Goal: Transaction & Acquisition: Purchase product/service

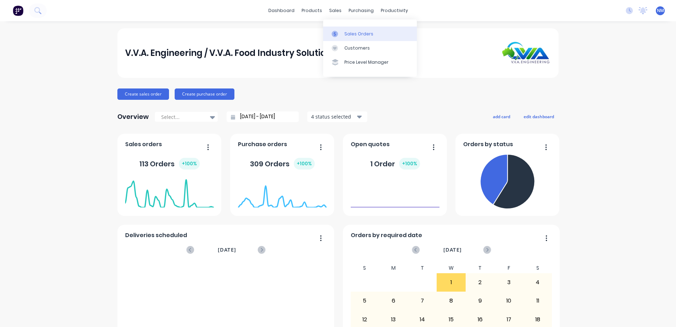
click at [358, 32] on div "Sales Orders" at bounding box center [359, 34] width 29 height 6
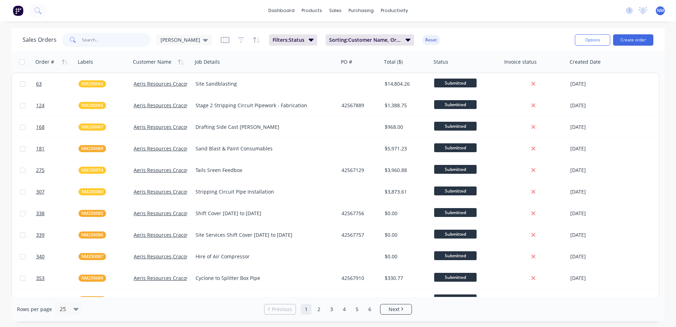
click at [102, 42] on input "text" at bounding box center [116, 40] width 69 height 14
type input "nes250200"
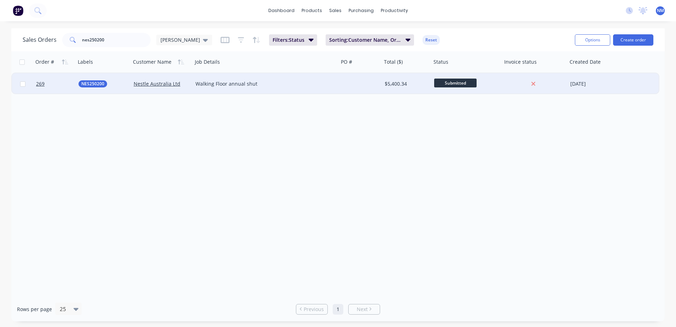
click at [413, 87] on div "$5,400.34" at bounding box center [407, 83] width 50 height 21
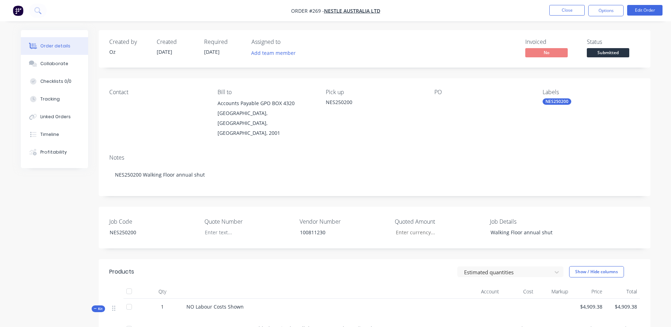
click at [644, 16] on nav "Order #269 - Nestle Australia Ltd Close Options Edit Order" at bounding box center [335, 10] width 671 height 21
click at [647, 13] on button "Edit Order" at bounding box center [644, 10] width 35 height 11
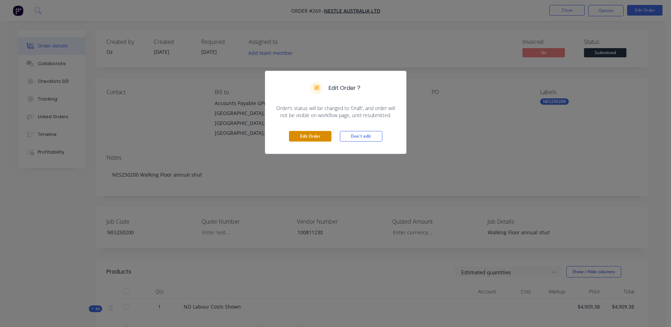
click at [311, 138] on button "Edit Order" at bounding box center [310, 136] width 42 height 11
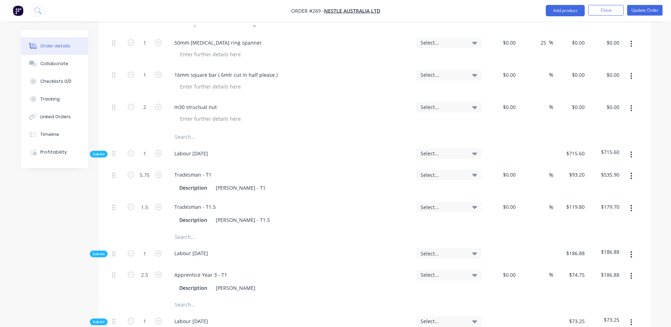
scroll to position [460, 0]
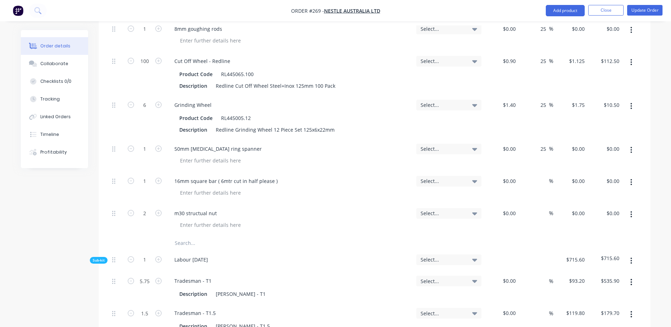
click at [180, 236] on input "text" at bounding box center [245, 243] width 142 height 14
click at [190, 236] on input "m12 z 130" at bounding box center [245, 243] width 142 height 14
click at [208, 236] on input "m12 x 130" at bounding box center [245, 243] width 142 height 14
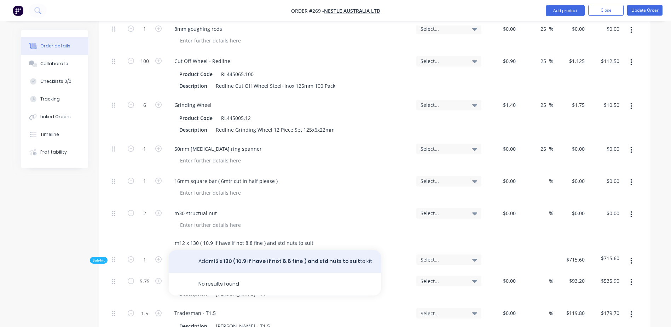
type input "m12 x 130 ( 10.9 if have if not 8.8 fine ) and std nuts to suit"
click at [254, 250] on button "Add m12 x 130 ( 10.9 if have if not 8.8 fine ) and std nuts to suit to kit" at bounding box center [275, 261] width 212 height 23
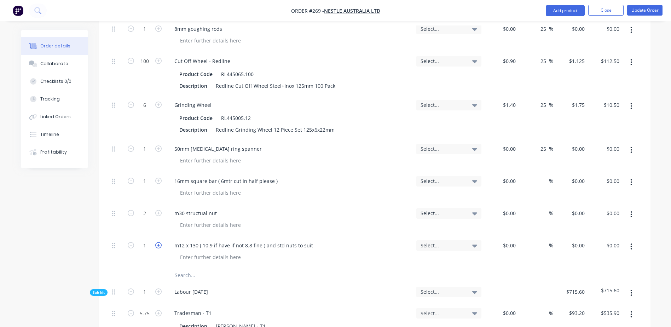
click at [159, 242] on icon "button" at bounding box center [158, 245] width 6 height 6
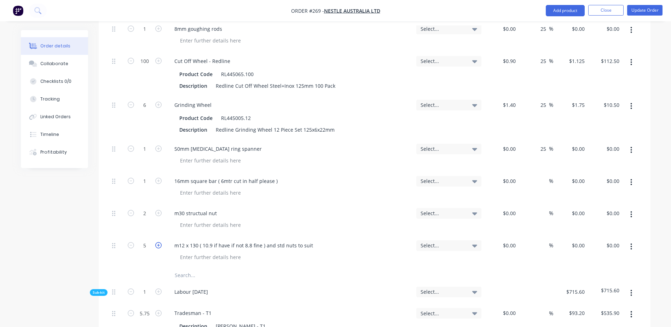
type input "6"
click at [650, 13] on button "Update Order" at bounding box center [644, 10] width 35 height 11
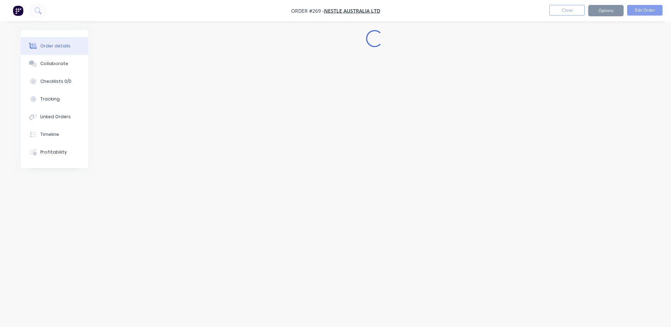
scroll to position [0, 0]
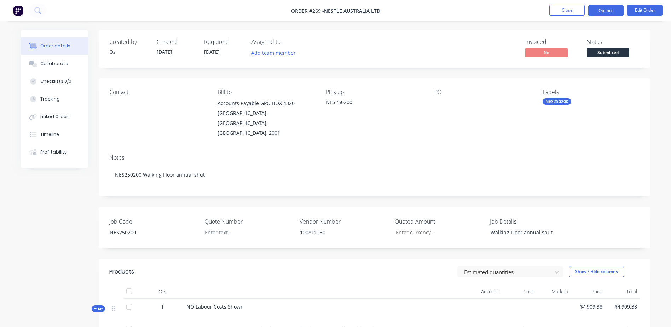
click at [607, 13] on button "Options" at bounding box center [605, 10] width 35 height 11
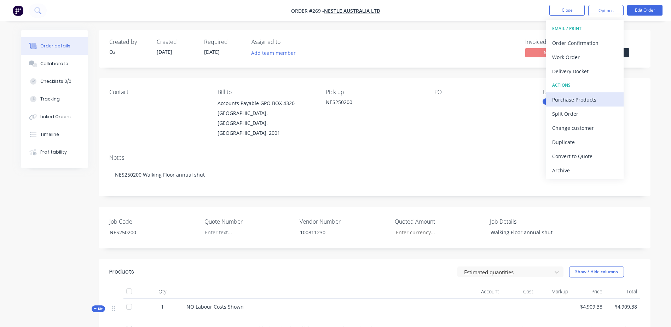
click at [605, 97] on div "Purchase Products" at bounding box center [584, 99] width 65 height 10
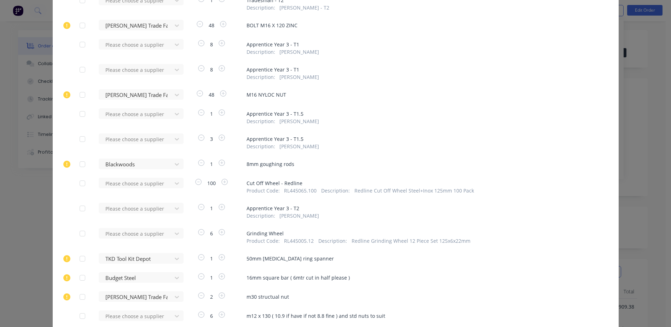
scroll to position [389, 0]
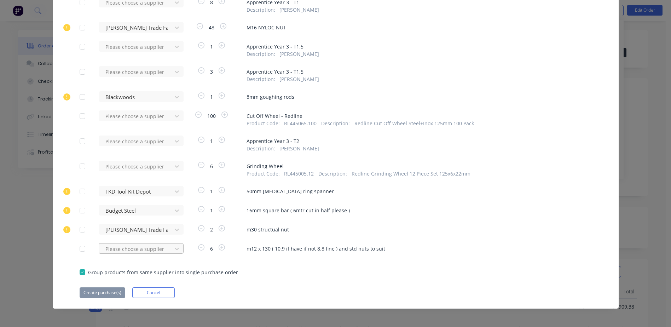
click at [112, 247] on div "Please choose a supplier" at bounding box center [138, 248] width 78 height 11
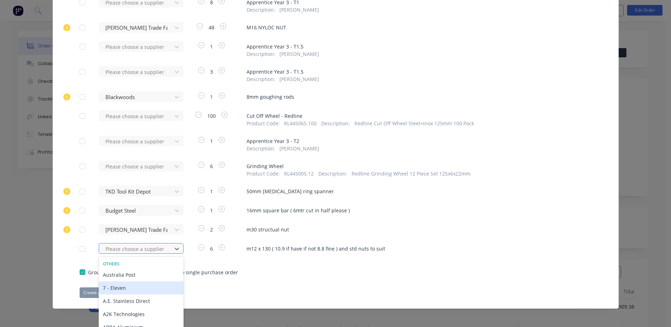
scroll to position [425, 0]
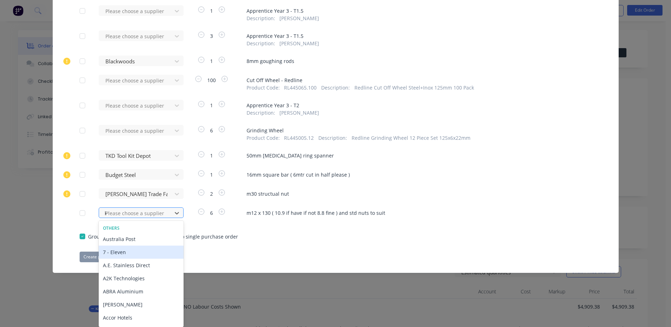
type input "kj"
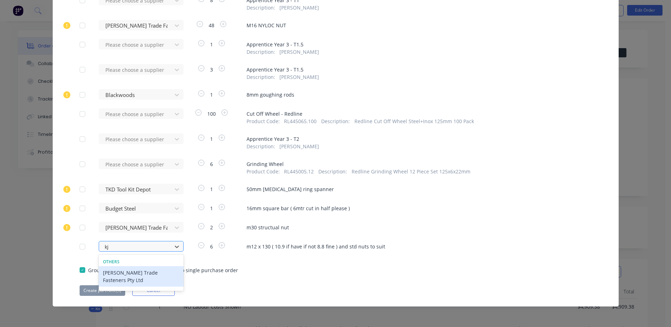
scroll to position [391, 0]
click at [122, 275] on div "[PERSON_NAME] Trade Fasteners Pty Ltd" at bounding box center [141, 276] width 85 height 21
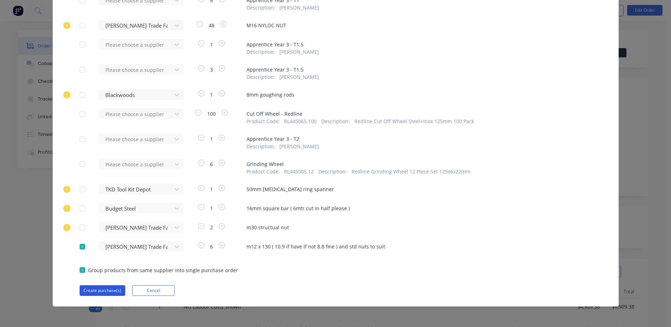
click at [103, 291] on button "Create purchase(s)" at bounding box center [103, 290] width 46 height 11
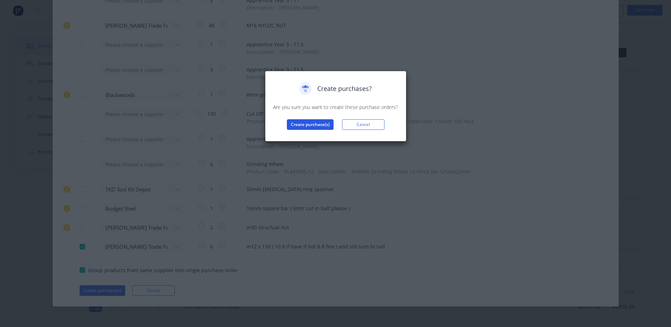
click at [314, 123] on button "Create purchase(s)" at bounding box center [310, 124] width 47 height 11
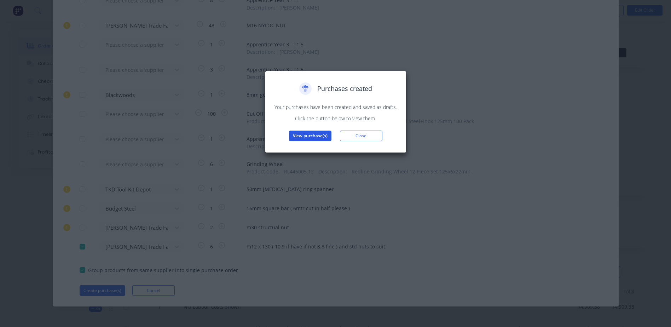
click at [313, 140] on button "View purchase(s)" at bounding box center [310, 136] width 42 height 11
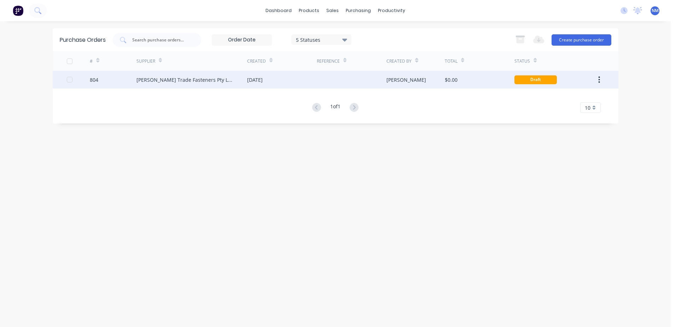
click at [501, 81] on div "$0.00" at bounding box center [480, 80] width 70 height 18
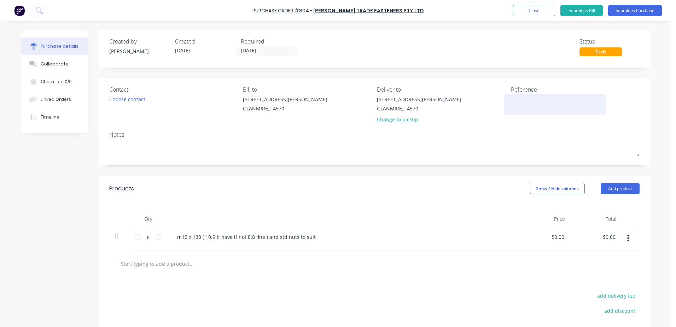
click at [520, 101] on textarea at bounding box center [555, 104] width 88 height 16
type textarea "NM2500"
type textarea "x"
type textarea "NM250"
type textarea "x"
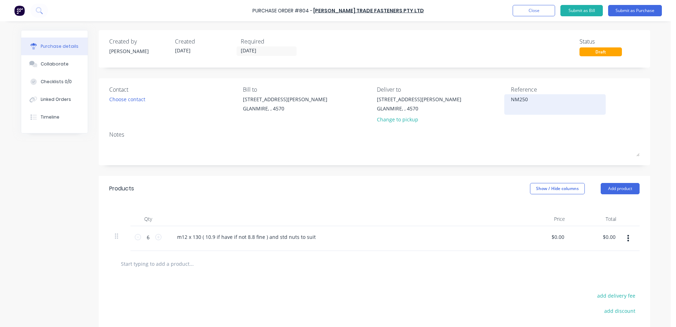
type textarea "NM2502"
type textarea "x"
type textarea "NM25020"
type textarea "x"
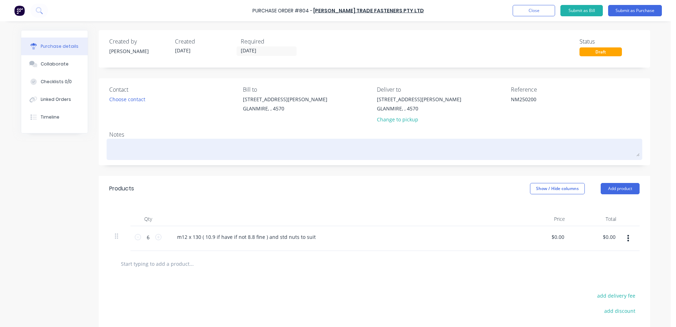
type textarea "NM250200"
type textarea "x"
type textarea "NM250200"
click at [110, 145] on textarea at bounding box center [374, 148] width 531 height 16
type textarea "x"
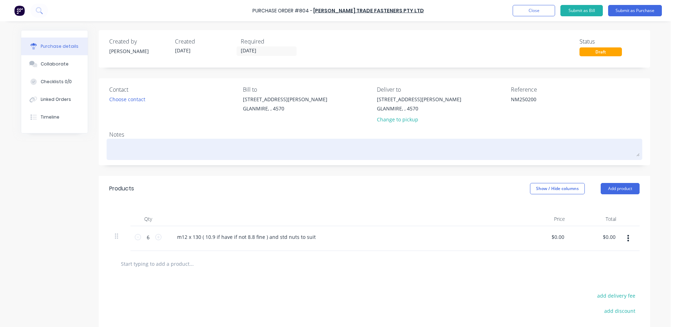
type textarea "N"
type textarea "x"
type textarea "NM2"
type textarea "x"
type textarea "NM25"
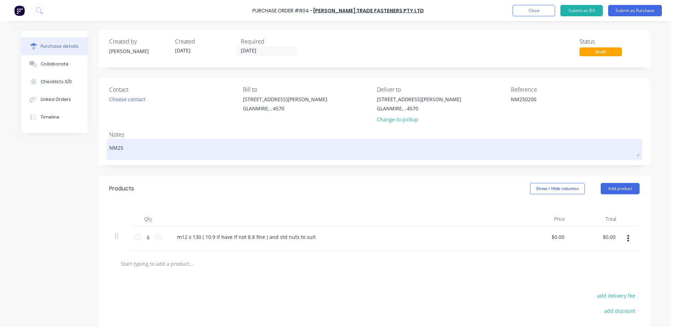
type textarea "x"
type textarea "NM250"
type textarea "x"
type textarea "NM2502"
type textarea "x"
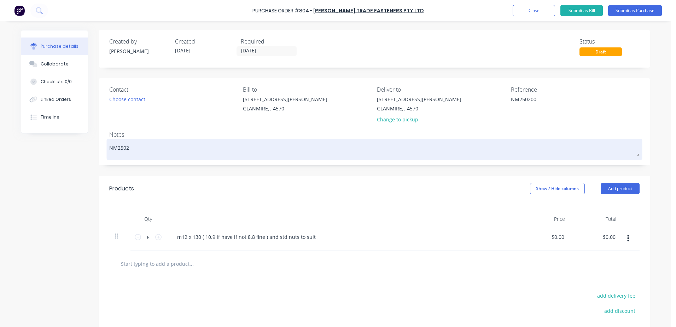
type textarea "NM25020"
type textarea "x"
type textarea "NM250200"
type textarea "x"
type textarea "NM250200"
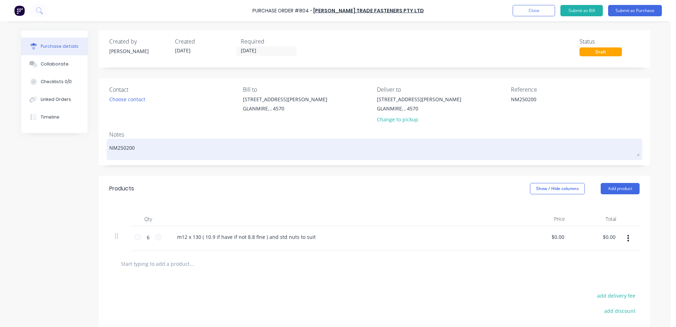
type textarea "x"
type textarea "NM250200 -"
type textarea "x"
type textarea "NM250200 -"
type textarea "x"
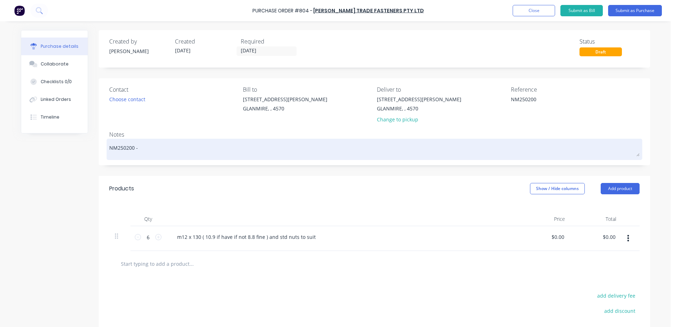
type textarea "NM250200 -"
type textarea "x"
type textarea "NM250200 - l"
type textarea "x"
type textarea "NM250200 - lw"
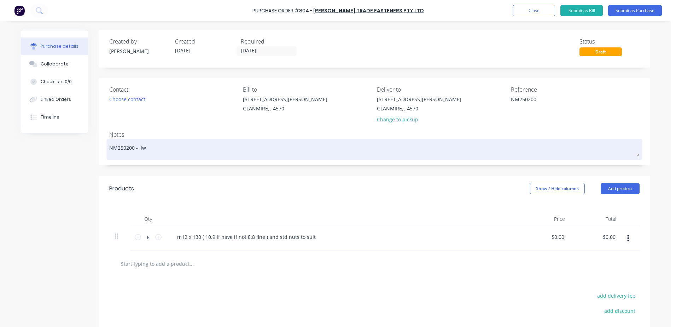
type textarea "x"
type textarea "NM250200 - lwe"
type textarea "x"
type textarea "NM250200 - lwei"
type textarea "x"
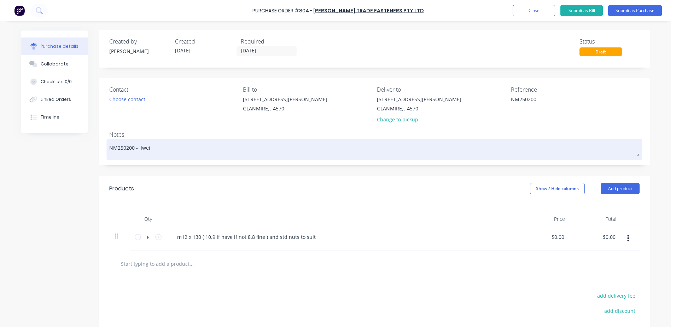
type textarea "NM250200 - lwe"
type textarea "x"
type textarea "NM250200 - lw"
type textarea "x"
type textarea "NM250200 - l"
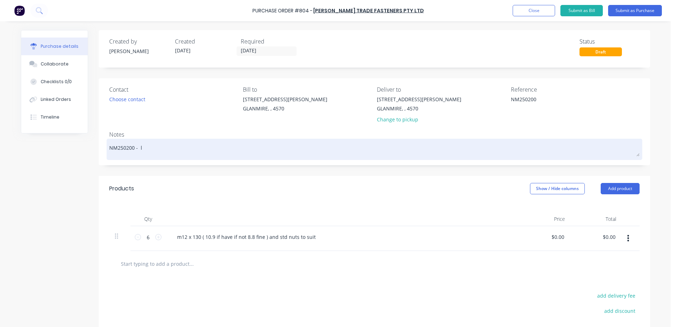
type textarea "x"
type textarea "NM250200 - le"
type textarea "x"
type textarea "NM250200 - lew"
type textarea "x"
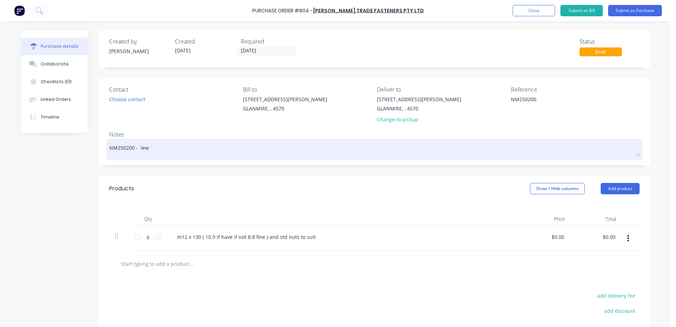
type textarea "NM250200 - lewi"
type textarea "x"
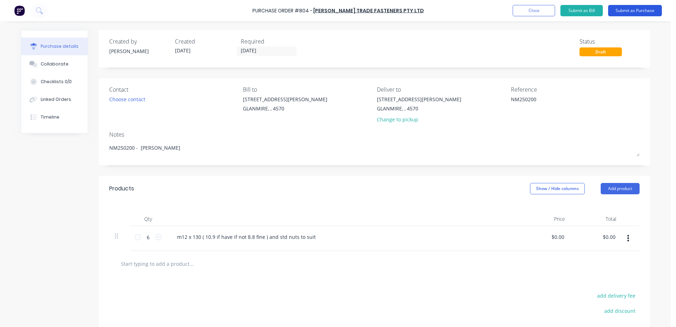
type textarea "NM250200 - lewis"
type textarea "x"
type textarea "NM250200 - lewis"
click at [628, 8] on button "Submit as Purchase" at bounding box center [636, 10] width 54 height 11
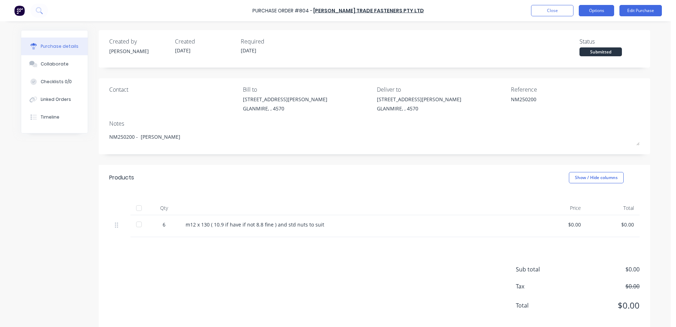
click at [598, 10] on button "Options" at bounding box center [596, 10] width 35 height 11
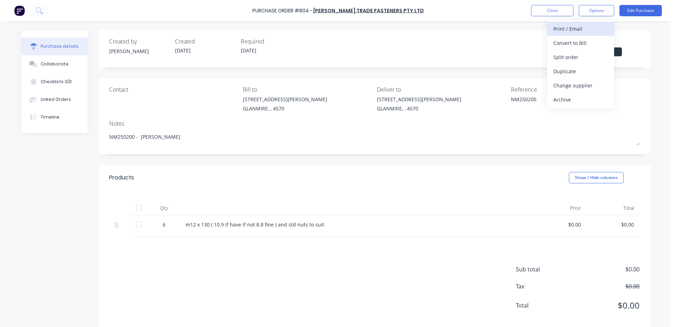
click at [580, 25] on div "Print / Email" at bounding box center [581, 29] width 54 height 10
click at [574, 42] on div "With pricing" at bounding box center [581, 43] width 54 height 10
type textarea "x"
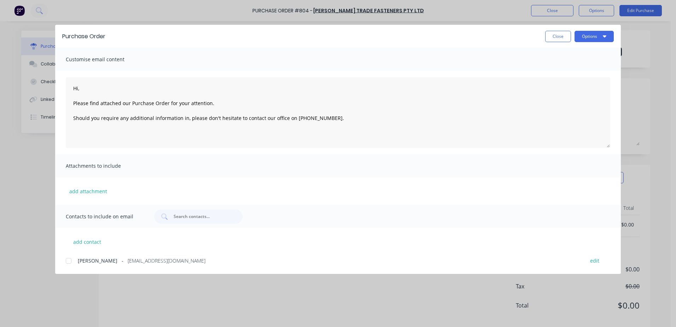
click at [68, 262] on div at bounding box center [69, 261] width 14 height 14
type textarea "Hi, Please find attached our Purchase Order for your attention. Should you requ…"
click at [586, 34] on button "Options" at bounding box center [594, 36] width 39 height 11
click at [580, 79] on div "Email" at bounding box center [580, 82] width 54 height 10
type textarea "x"
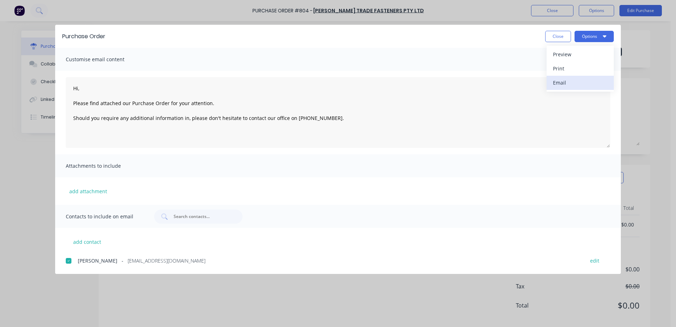
type textarea "Hi, Please find attached our Purchase Order for your attention. Should you requ…"
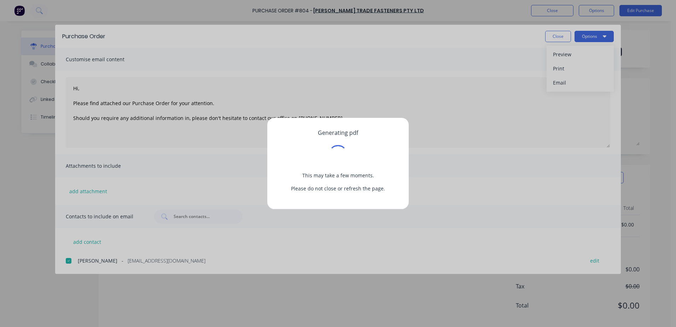
type textarea "x"
type textarea "Hi, Please find attached our Purchase Order for your attention. Should you requ…"
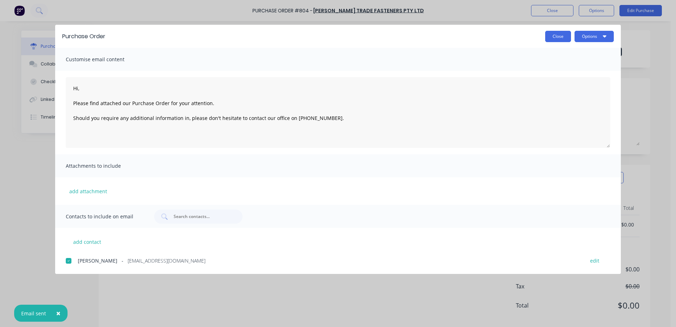
click at [556, 41] on button "Close" at bounding box center [559, 36] width 26 height 11
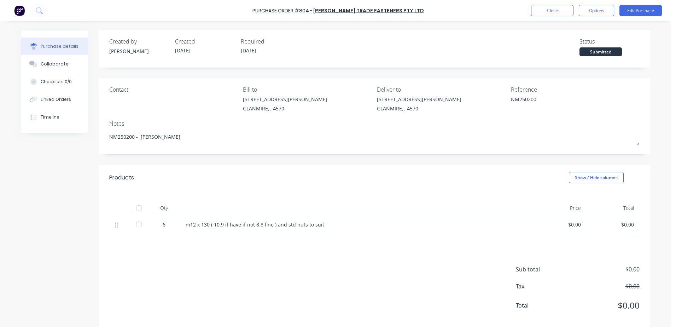
type textarea "x"
click at [560, 11] on button "Close" at bounding box center [552, 10] width 42 height 11
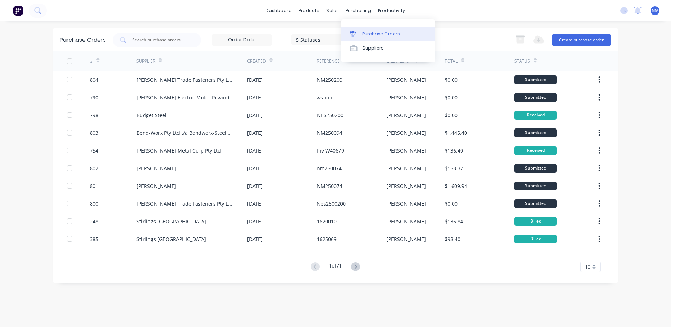
click at [374, 31] on div "Purchase Orders" at bounding box center [382, 34] width 38 height 6
click at [329, 11] on div "sales" at bounding box center [332, 10] width 19 height 11
click at [362, 32] on div "Sales Orders" at bounding box center [359, 34] width 29 height 6
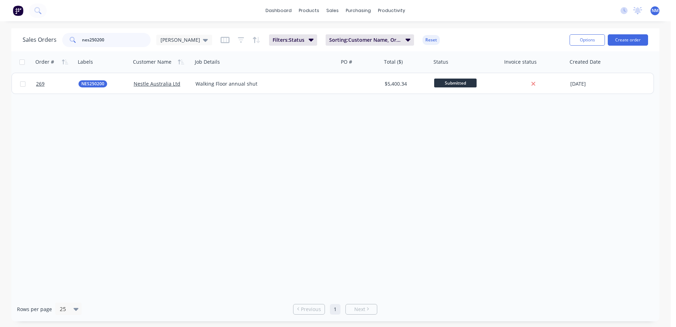
drag, startPoint x: 113, startPoint y: 42, endPoint x: 66, endPoint y: 46, distance: 46.9
click at [66, 46] on div "nes250200" at bounding box center [106, 40] width 88 height 14
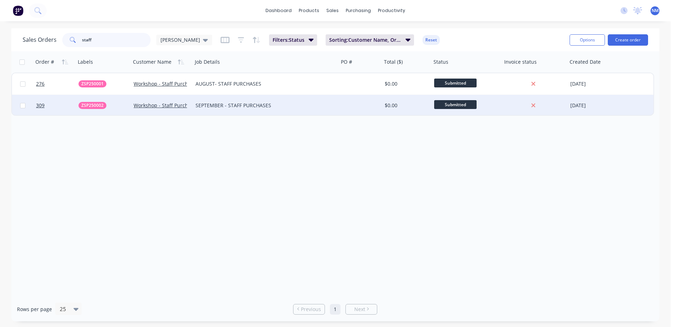
type input "staff"
click at [356, 102] on div at bounding box center [360, 105] width 43 height 21
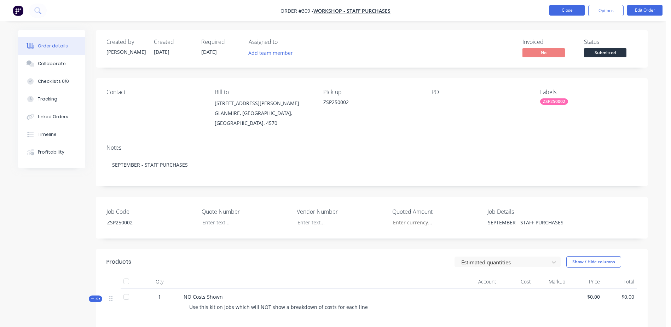
click at [555, 8] on button "Close" at bounding box center [566, 10] width 35 height 11
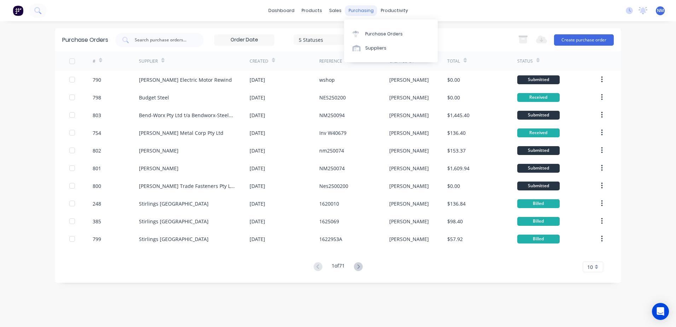
click at [364, 8] on div "purchasing" at bounding box center [361, 10] width 32 height 11
click at [377, 33] on div "Purchase Orders" at bounding box center [384, 34] width 38 height 6
click at [376, 33] on div "Purchase Orders" at bounding box center [384, 34] width 38 height 6
click at [577, 43] on button "Create purchase order" at bounding box center [584, 39] width 60 height 11
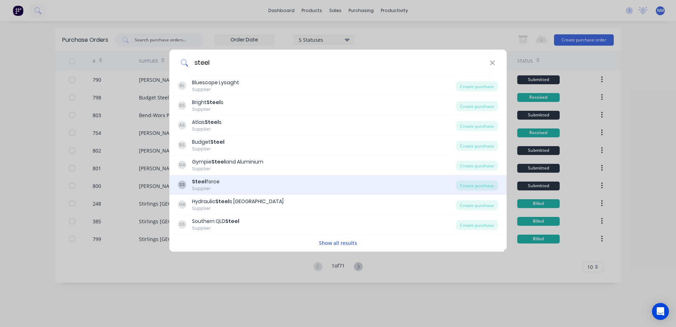
type input "steel"
click at [226, 180] on div "SS Steel force Supplier" at bounding box center [317, 185] width 278 height 14
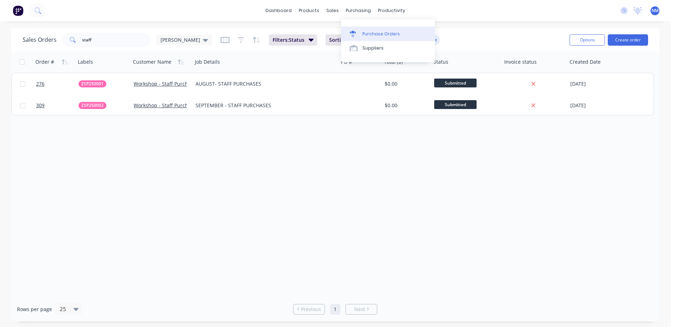
click at [377, 33] on div "Purchase Orders" at bounding box center [382, 34] width 38 height 6
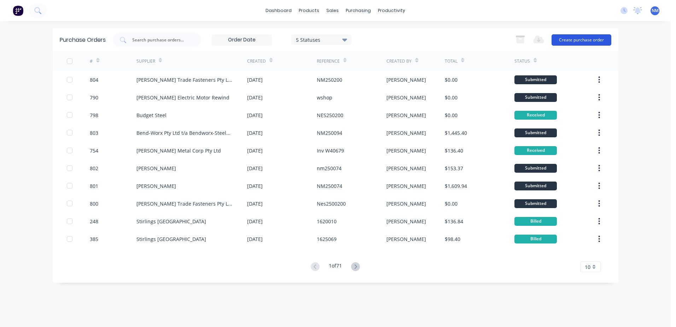
click at [588, 36] on button "Create purchase order" at bounding box center [582, 39] width 60 height 11
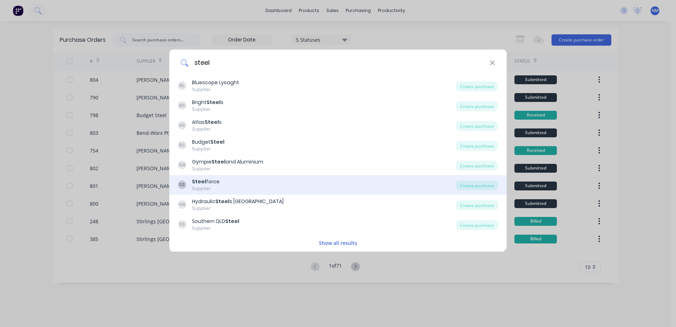
type input "steel"
click at [230, 181] on div "SS Steel force Supplier" at bounding box center [317, 185] width 278 height 14
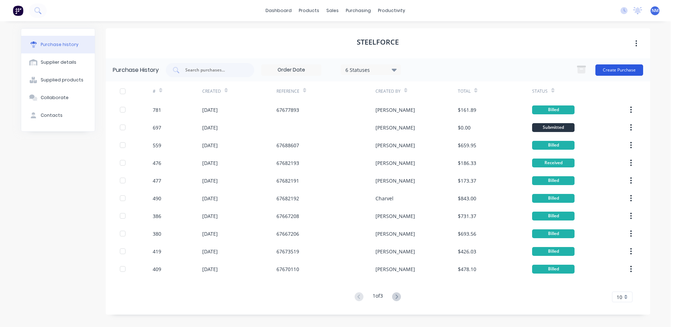
click at [608, 69] on button "Create Purchase" at bounding box center [620, 69] width 48 height 11
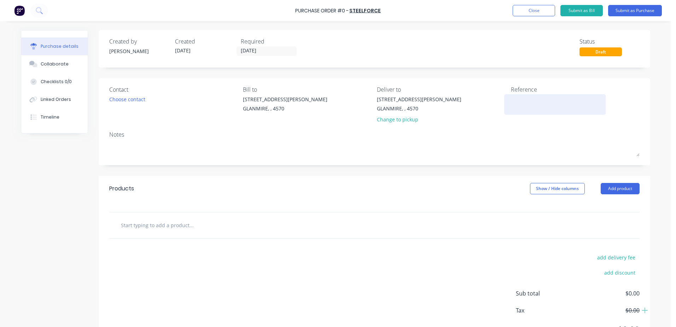
click at [517, 104] on textarea at bounding box center [555, 104] width 88 height 16
type textarea "x"
type textarea "a"
type textarea "x"
type textarea "ad"
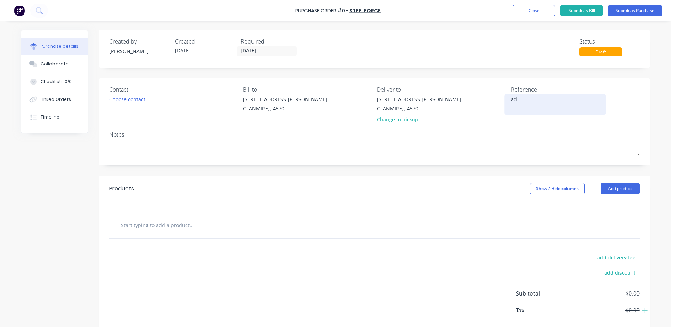
type textarea "x"
type textarea "ada"
type textarea "x"
type textarea "[PERSON_NAME]"
type textarea "x"
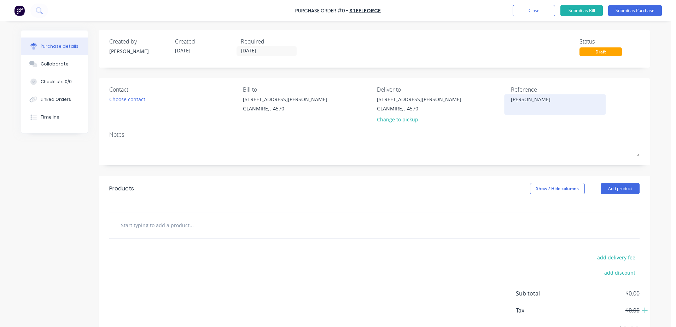
type textarea "[PERSON_NAME]"
type textarea "x"
type textarea "[PERSON_NAME]"
type textarea "x"
type textarea "[PERSON_NAME]"
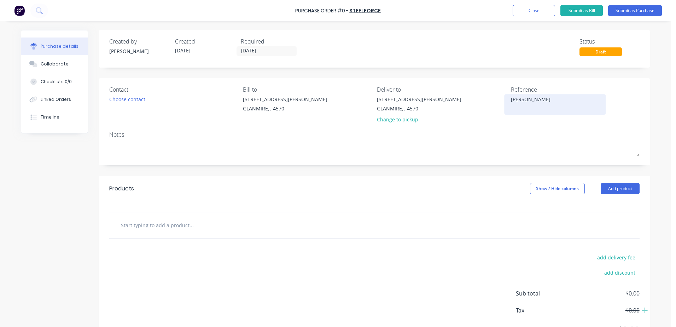
type textarea "x"
type textarea "[PERSON_NAME]"
type textarea "x"
type textarea "[PERSON_NAME]"
type textarea "x"
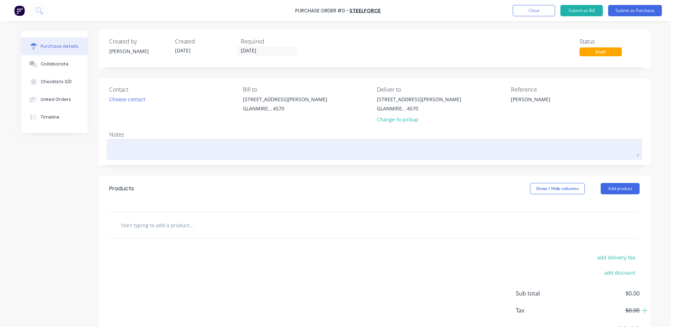
type textarea "[PERSON_NAME]"
type textarea "x"
type textarea "[PERSON_NAME]"
click at [115, 144] on textarea at bounding box center [374, 148] width 531 height 16
type textarea "x"
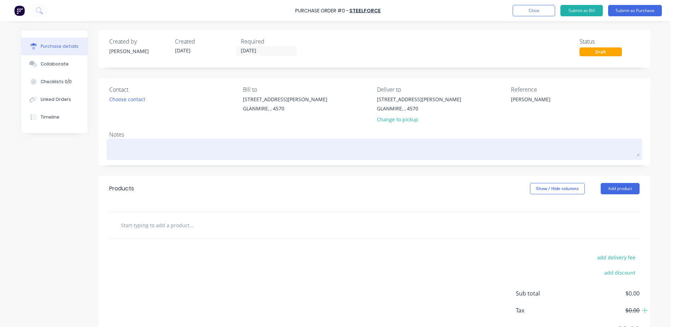
type textarea "S"
type textarea "x"
type textarea "St"
type textarea "x"
type textarea "Sta"
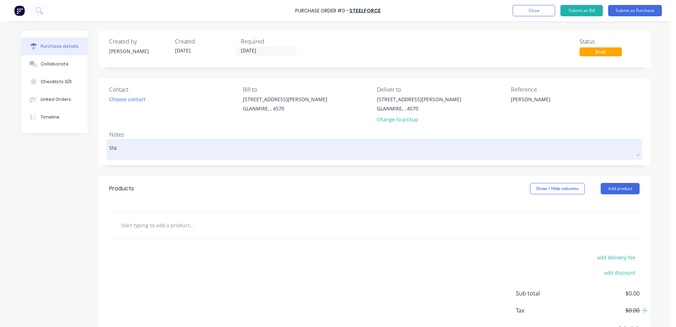
type textarea "x"
type textarea "Staf"
type textarea "x"
type textarea "Staff"
type textarea "x"
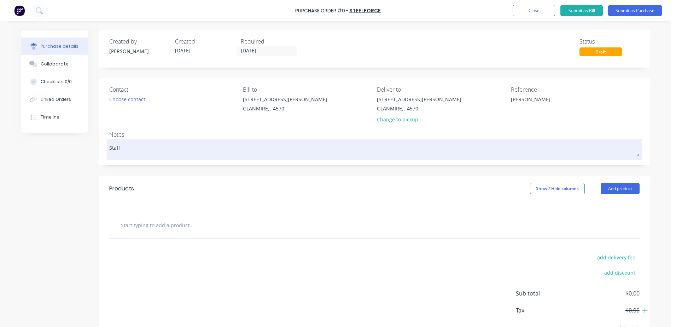
type textarea "Staff"
type textarea "x"
type textarea "Staff -"
type textarea "x"
type textarea "Staff -"
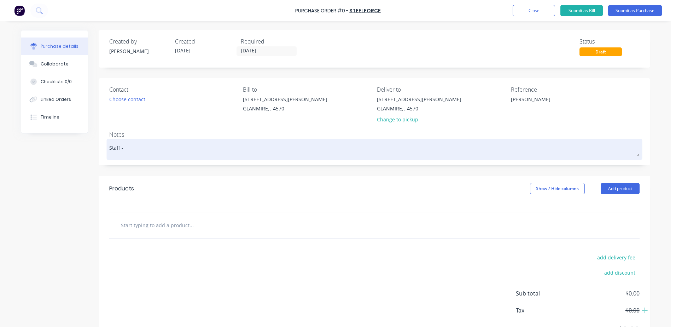
type textarea "x"
type textarea "Staff - A"
type textarea "x"
type textarea "Staff - Ad"
type textarea "x"
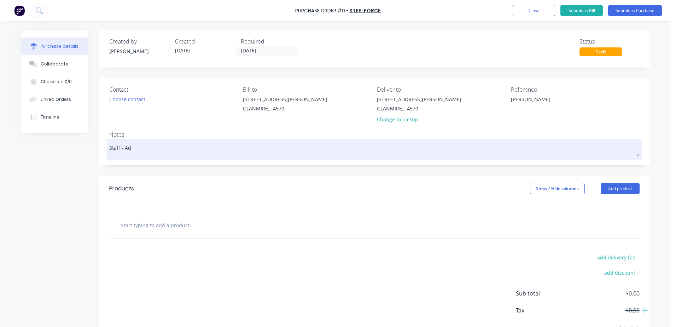
type textarea "Staff - Ada"
type textarea "x"
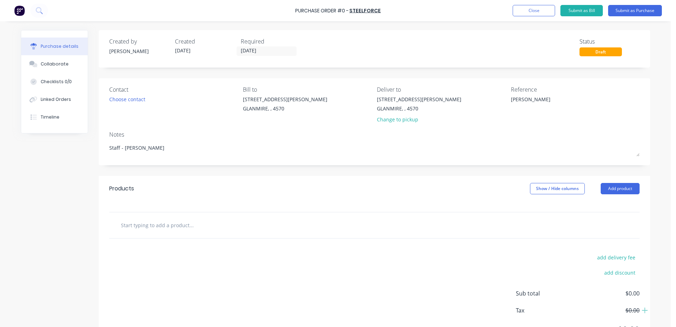
type textarea "Staff - [PERSON_NAME]"
type textarea "x"
type textarea "Staff - [PERSON_NAME]"
click at [207, 239] on div "add delivery fee add discount Sub total $0.00 Tax $0.00 Total $0.00" at bounding box center [375, 296] width 552 height 116
click at [139, 231] on input "text" at bounding box center [192, 225] width 142 height 14
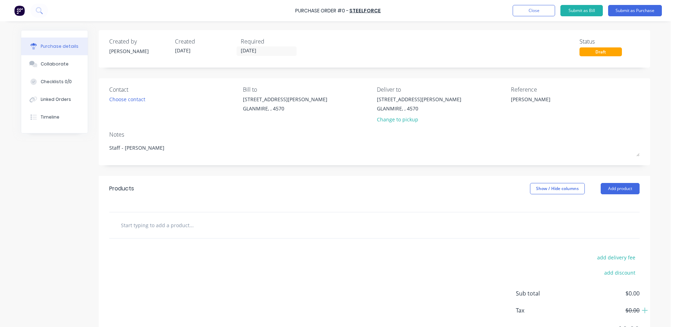
click at [127, 225] on input "text" at bounding box center [192, 225] width 142 height 14
paste input "20NB med wall black pipe"
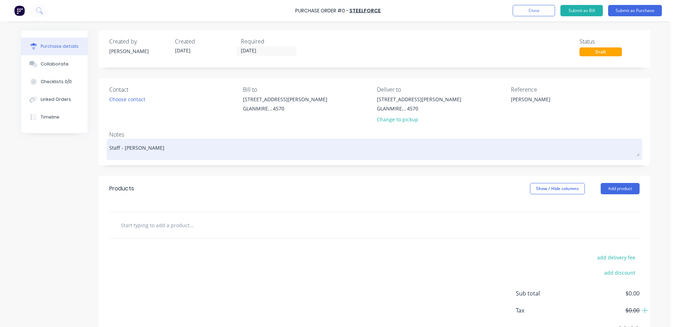
type textarea "x"
type input "20NB med wall black pipe"
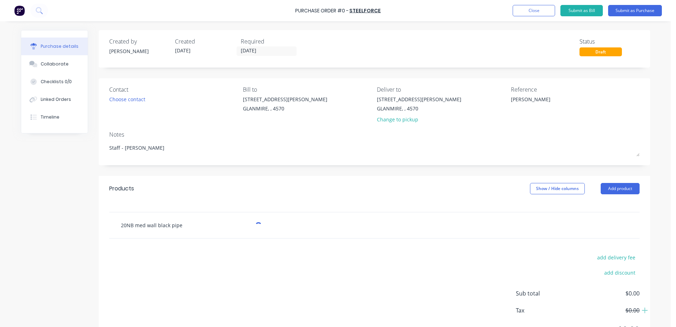
type textarea "x"
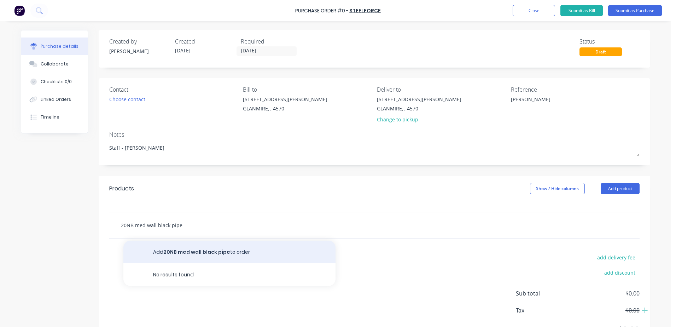
type input "20NB med wall black pipe"
click at [180, 253] on button "Add 20NB med wall black pipe to order" at bounding box center [229, 252] width 212 height 23
type textarea "x"
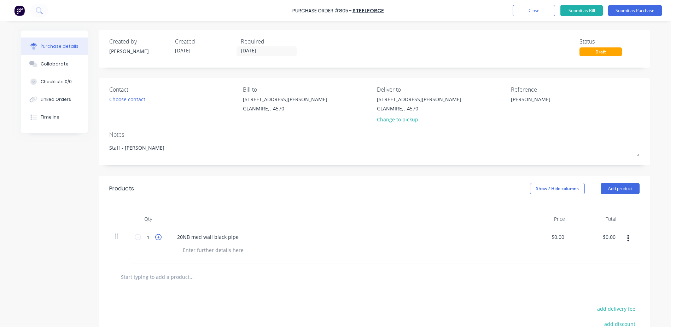
click at [156, 239] on icon at bounding box center [158, 237] width 6 height 6
type textarea "x"
type input "2"
click at [156, 239] on icon at bounding box center [158, 237] width 6 height 6
type textarea "x"
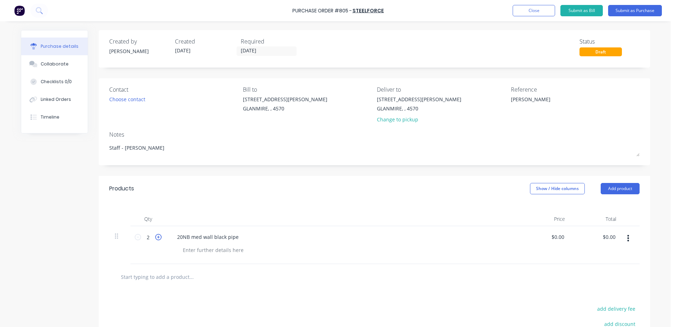
type input "3"
click at [156, 239] on icon at bounding box center [158, 237] width 6 height 6
type textarea "x"
type input "4"
click at [156, 239] on icon at bounding box center [158, 237] width 6 height 6
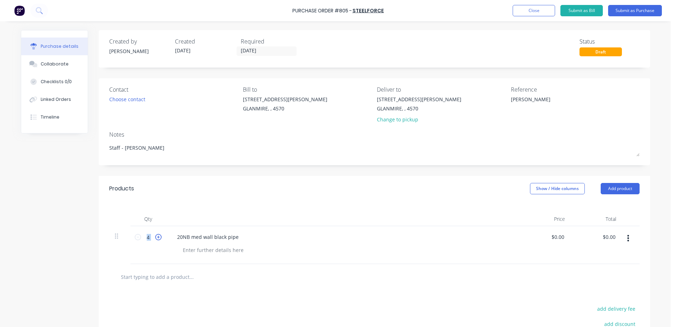
type textarea "x"
type input "5"
click at [518, 10] on button "Close" at bounding box center [534, 10] width 42 height 11
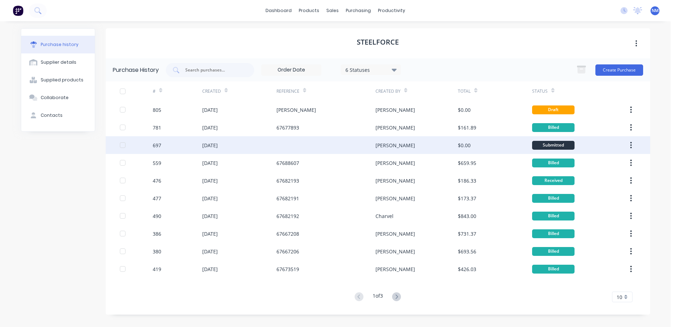
click at [448, 148] on div "[PERSON_NAME]" at bounding box center [417, 145] width 82 height 18
type textarea "x"
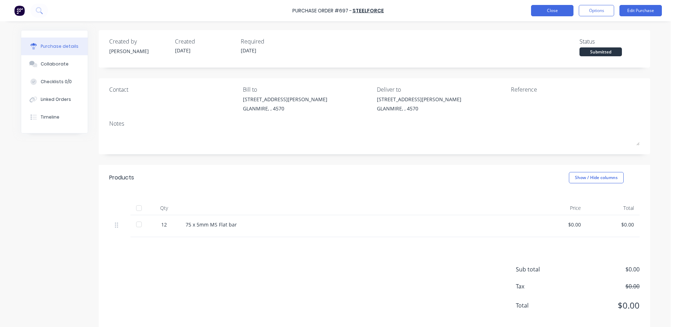
click at [542, 11] on button "Close" at bounding box center [552, 10] width 42 height 11
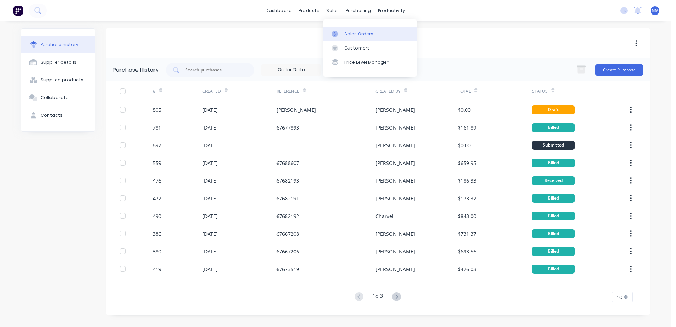
click at [359, 34] on div "Sales Orders" at bounding box center [359, 34] width 29 height 6
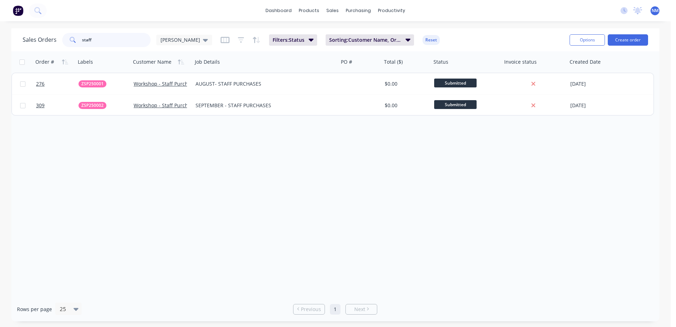
drag, startPoint x: 99, startPoint y: 39, endPoint x: 59, endPoint y: 44, distance: 40.3
click at [59, 44] on div "Sales Orders staff [PERSON_NAME]" at bounding box center [118, 40] width 190 height 14
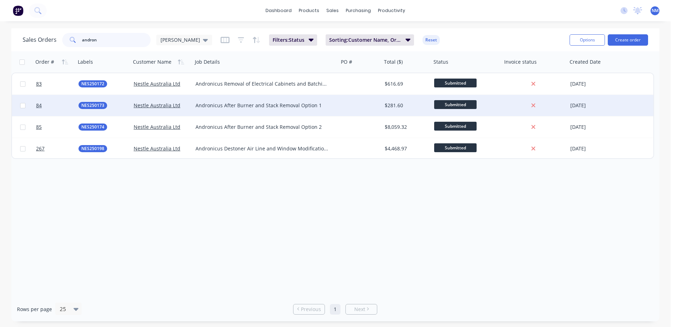
type input "andron"
click at [413, 106] on div "$281.60" at bounding box center [406, 105] width 42 height 7
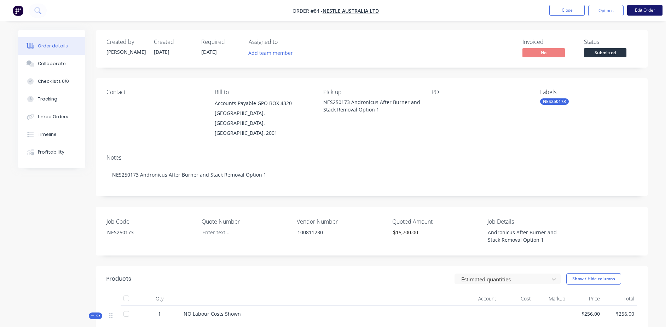
click at [642, 10] on button "Edit Order" at bounding box center [644, 10] width 35 height 11
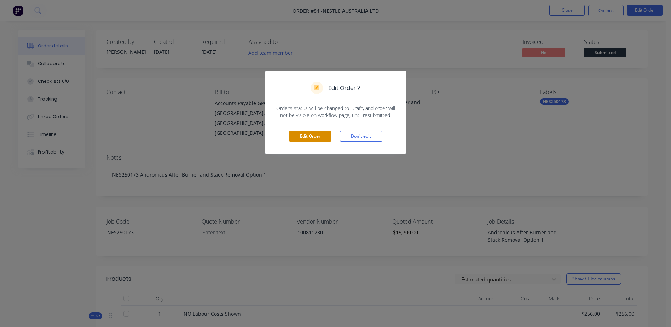
click at [304, 139] on button "Edit Order" at bounding box center [310, 136] width 42 height 11
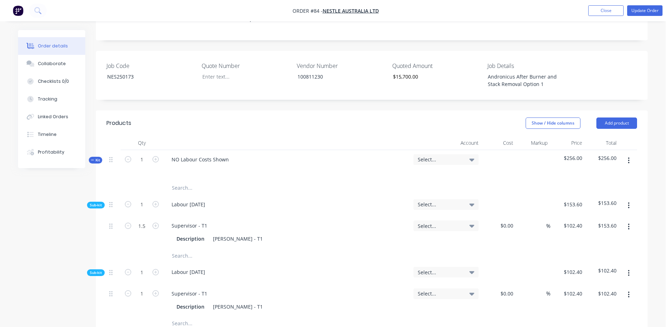
scroll to position [318, 0]
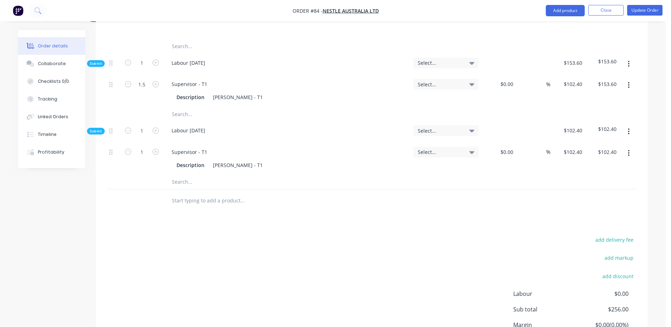
click at [178, 175] on input "text" at bounding box center [243, 182] width 142 height 14
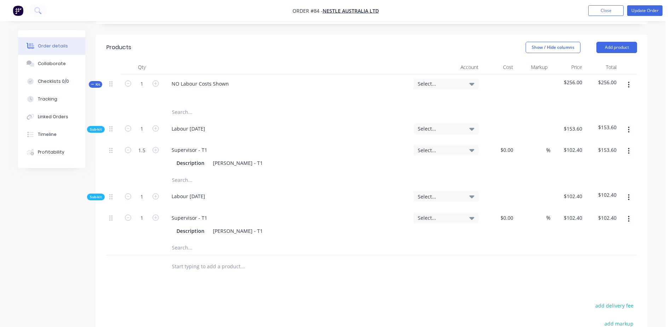
scroll to position [142, 0]
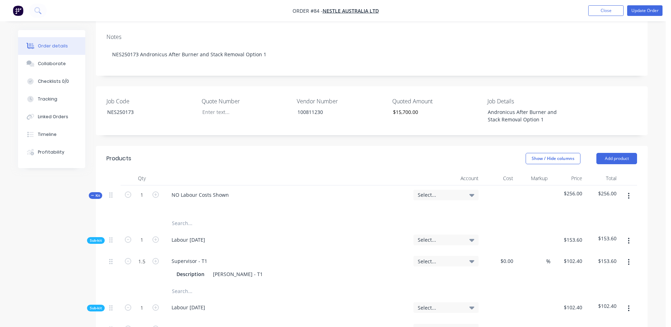
click at [173, 216] on input "text" at bounding box center [243, 223] width 142 height 14
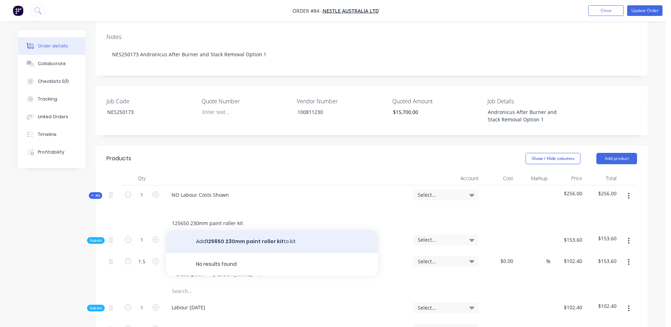
type input "125650 230mm paint roller kit"
click at [241, 230] on button "Add 125650 230mm paint roller kit to kit" at bounding box center [272, 241] width 212 height 23
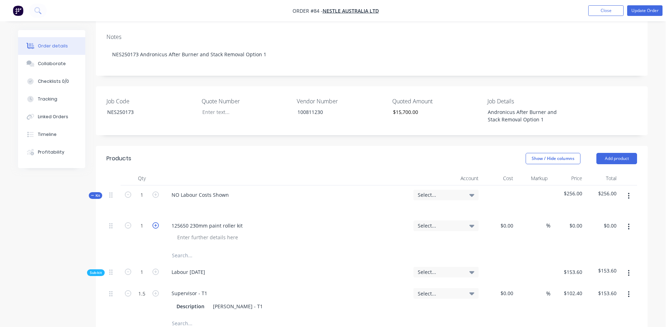
click at [157, 222] on icon "button" at bounding box center [155, 225] width 6 height 6
type input "2"
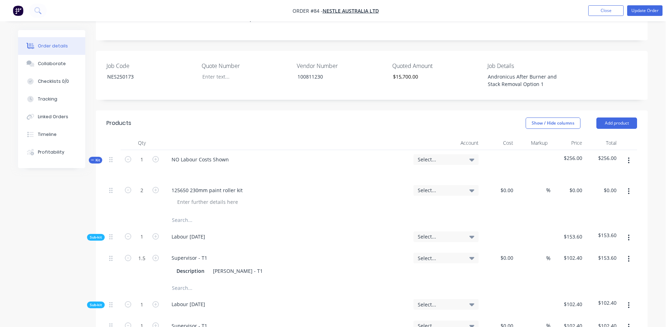
click at [185, 213] on input "text" at bounding box center [243, 220] width 142 height 14
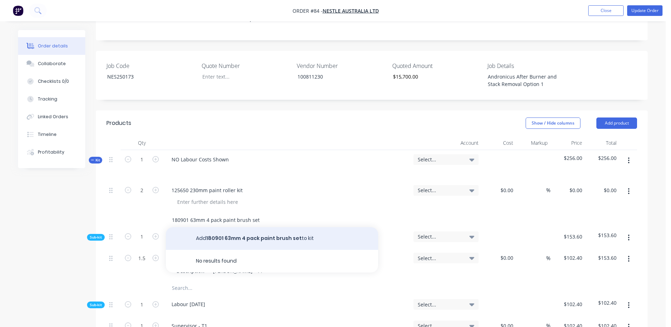
type input "180901 63mm 4 pack paint brush set"
click at [241, 227] on button "Add 180901 63mm 4 pack paint brush set to kit" at bounding box center [272, 238] width 212 height 23
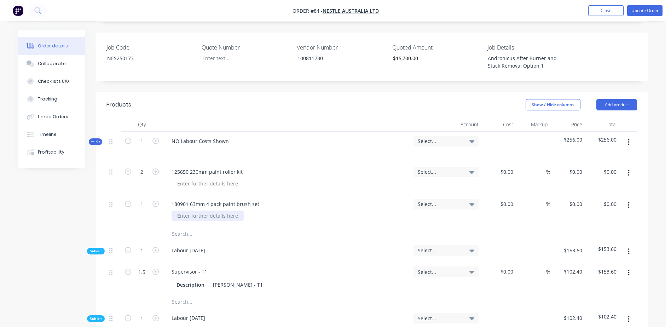
scroll to position [212, 0]
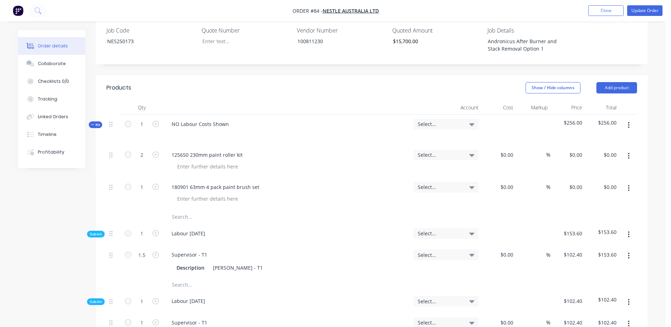
click at [183, 210] on input "text" at bounding box center [243, 217] width 142 height 14
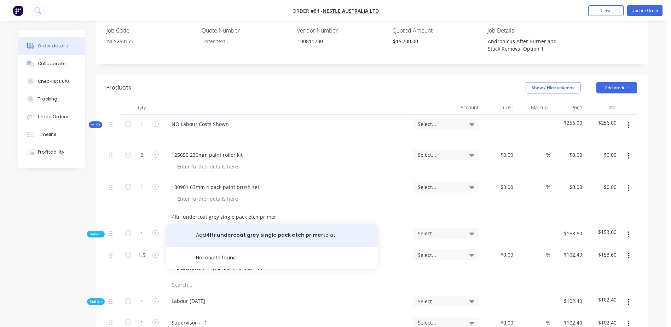
type input "4ltr undercoat grey single pack etch primer"
click at [270, 224] on button "Add 4ltr undercoat grey single pack etch primer to kit" at bounding box center [272, 235] width 212 height 23
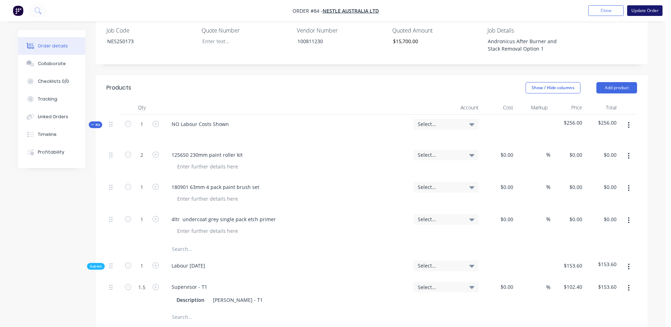
click at [646, 10] on button "Update Order" at bounding box center [644, 10] width 35 height 11
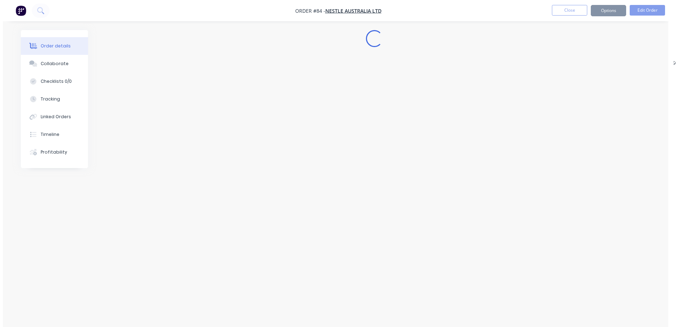
scroll to position [0, 0]
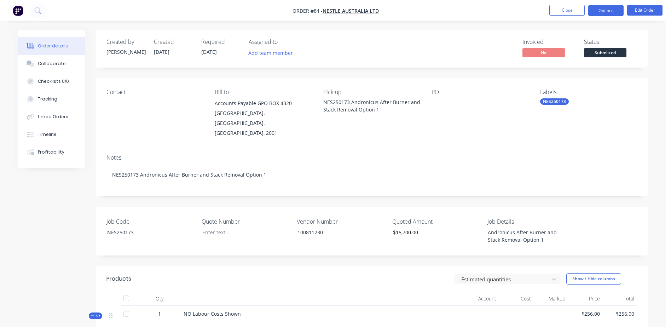
click at [612, 13] on button "Options" at bounding box center [605, 10] width 35 height 11
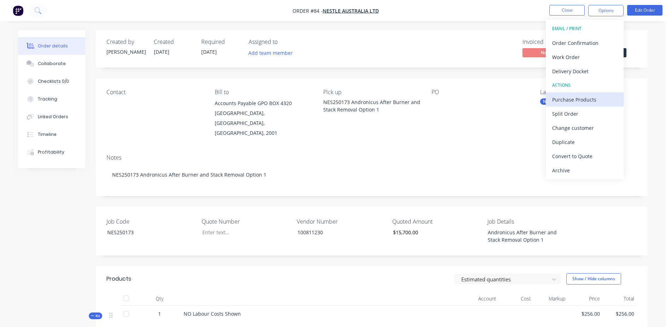
click at [594, 97] on div "Purchase Products" at bounding box center [584, 99] width 65 height 10
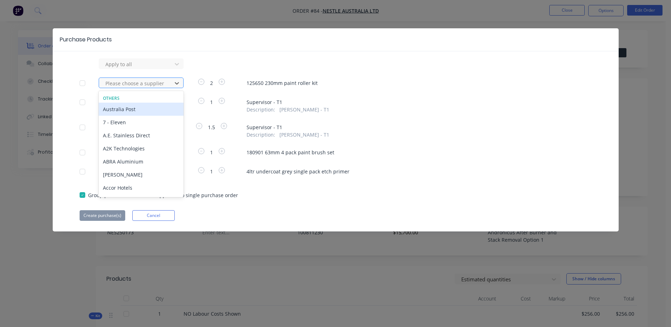
click at [121, 82] on div at bounding box center [137, 83] width 64 height 9
type input "i"
type input "dulu"
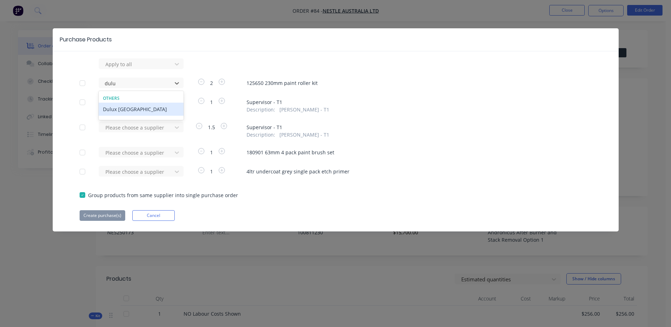
click at [121, 109] on div "Dulux [GEOGRAPHIC_DATA]" at bounding box center [141, 109] width 85 height 13
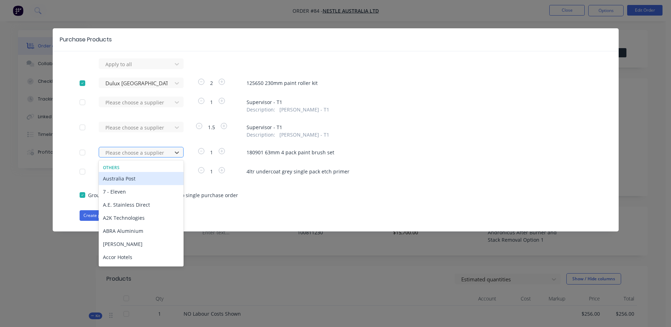
click at [115, 153] on div at bounding box center [137, 152] width 64 height 9
type input "dul"
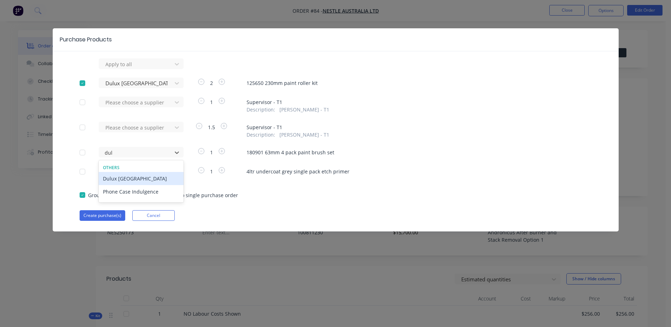
click at [114, 177] on div "Dulux [GEOGRAPHIC_DATA]" at bounding box center [141, 178] width 85 height 13
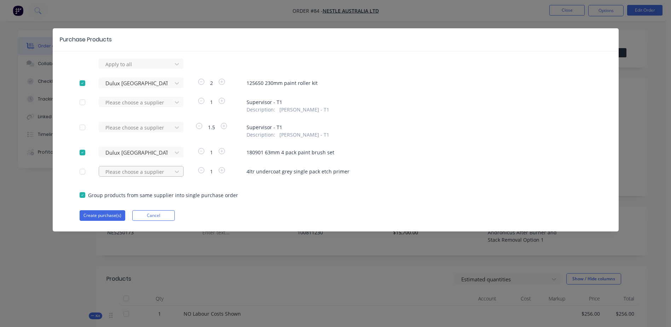
click at [119, 173] on div at bounding box center [137, 171] width 64 height 9
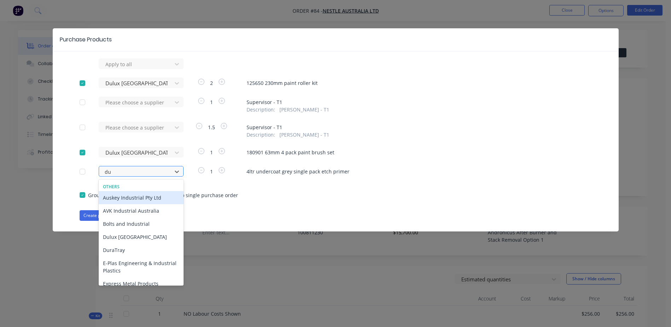
type input "dul"
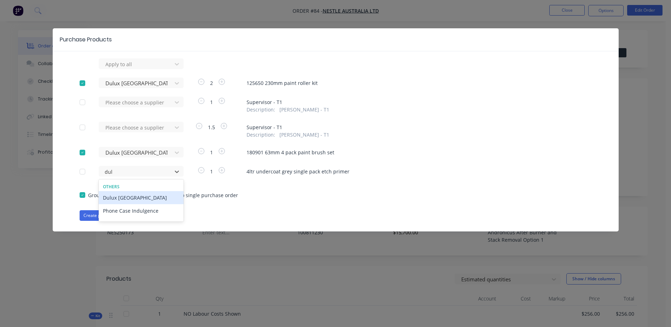
click at [131, 199] on div "Dulux [GEOGRAPHIC_DATA]" at bounding box center [141, 197] width 85 height 13
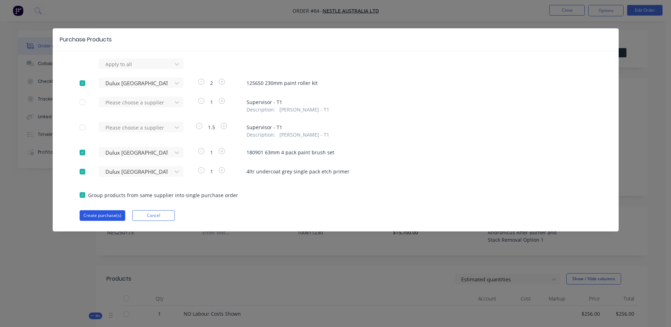
click at [103, 215] on button "Create purchase(s)" at bounding box center [103, 215] width 46 height 11
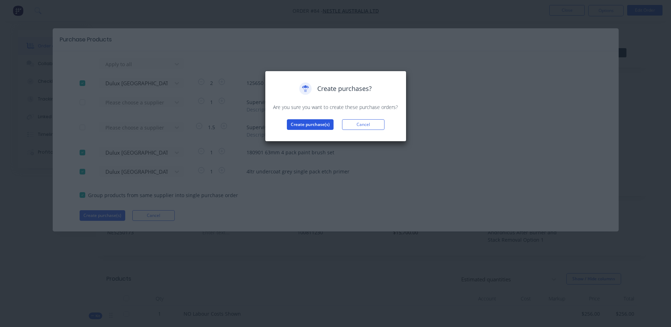
click at [304, 126] on button "Create purchase(s)" at bounding box center [310, 124] width 47 height 11
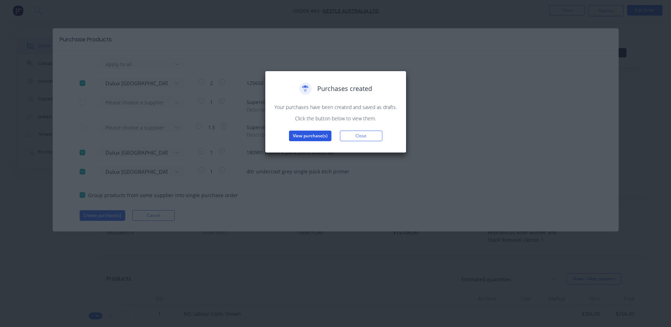
click at [305, 138] on button "View purchase(s)" at bounding box center [310, 136] width 42 height 11
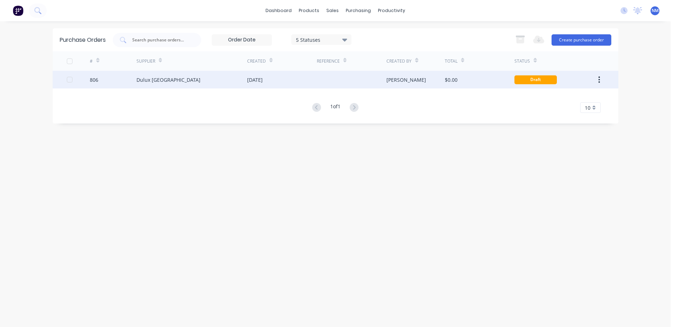
click at [493, 80] on div "$0.00" at bounding box center [480, 80] width 70 height 18
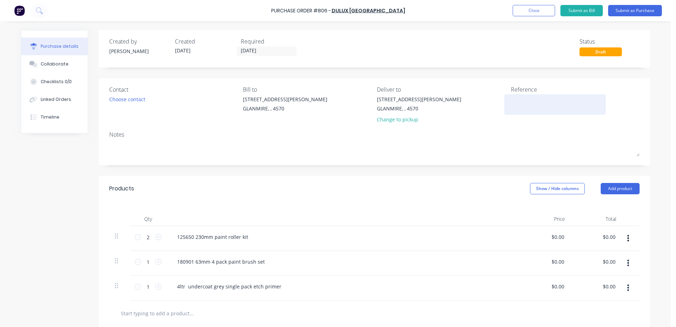
click at [535, 100] on textarea at bounding box center [555, 104] width 88 height 16
type textarea "NES250"
type textarea "x"
type textarea "NES250"
type textarea "x"
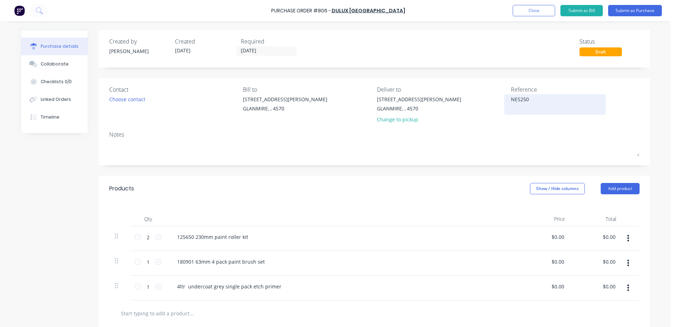
type textarea "NES2501"
type textarea "x"
type textarea "NES25017"
type textarea "x"
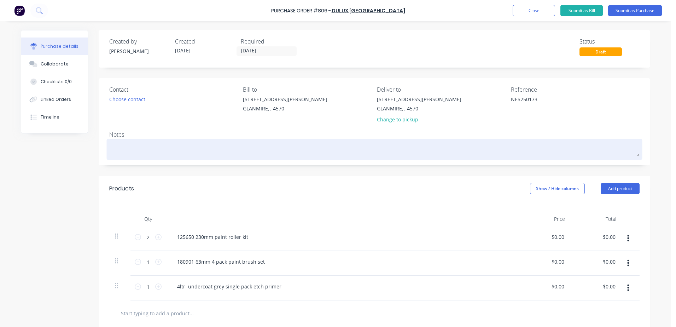
type textarea "NES250173"
type textarea "x"
type textarea "NES250173"
click at [130, 146] on textarea at bounding box center [374, 148] width 531 height 16
type textarea "x"
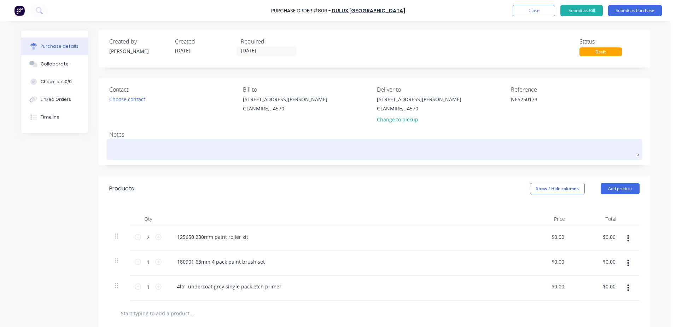
type textarea "n"
type textarea "x"
type textarea "ne"
type textarea "x"
type textarea "nes"
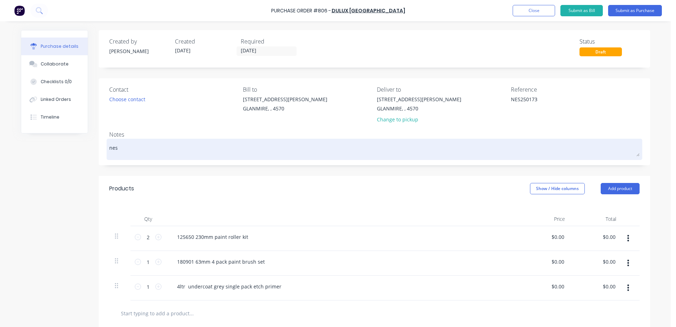
type textarea "x"
type textarea "nes2"
type textarea "x"
type textarea "nes25"
type textarea "x"
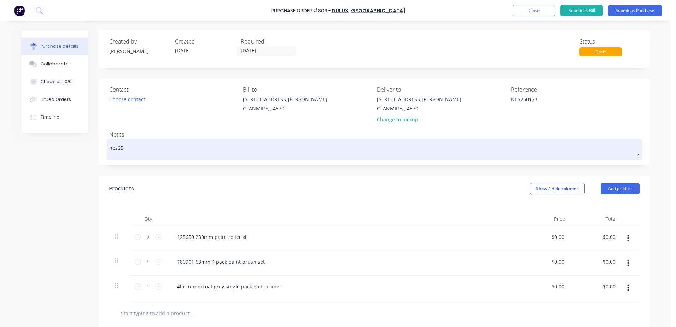
type textarea "nes250"
type textarea "x"
type textarea "nes25"
type textarea "x"
type textarea "nes2"
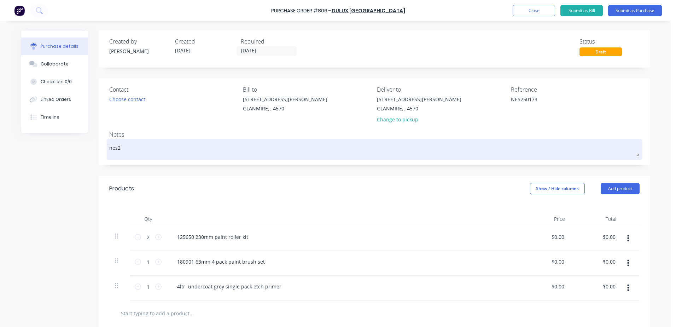
type textarea "x"
type textarea "nes"
type textarea "x"
type textarea "ne"
type textarea "x"
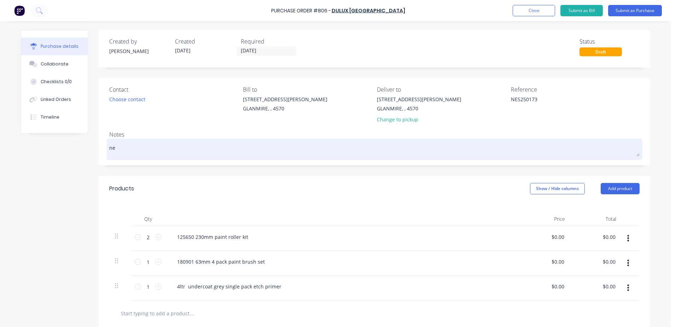
type textarea "n"
type textarea "x"
type textarea "N"
type textarea "x"
type textarea "NE"
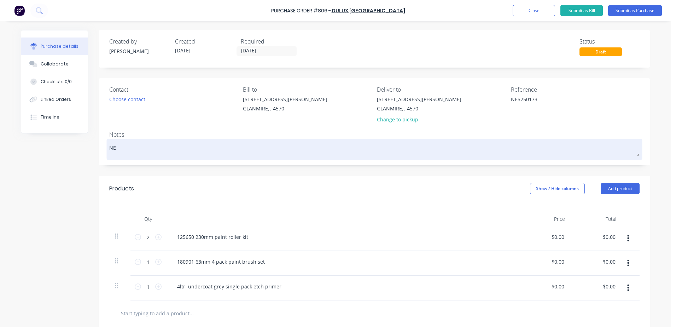
type textarea "x"
type textarea "NES"
type textarea "x"
type textarea "NES2"
type textarea "x"
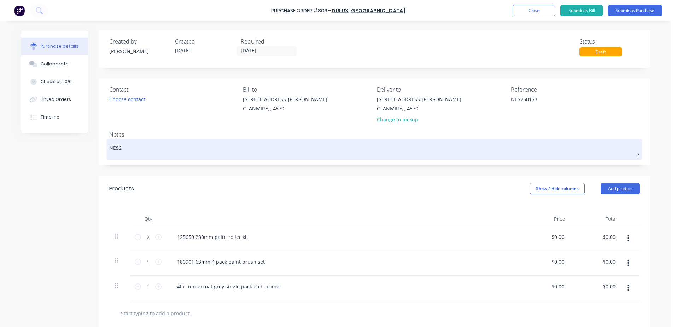
type textarea "NES25"
type textarea "x"
type textarea "NES250"
type textarea "x"
type textarea "NES2501"
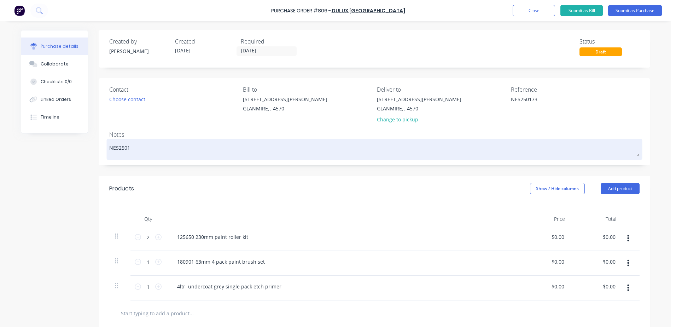
type textarea "x"
type textarea "NES25017"
type textarea "x"
type textarea "NES250173"
type textarea "x"
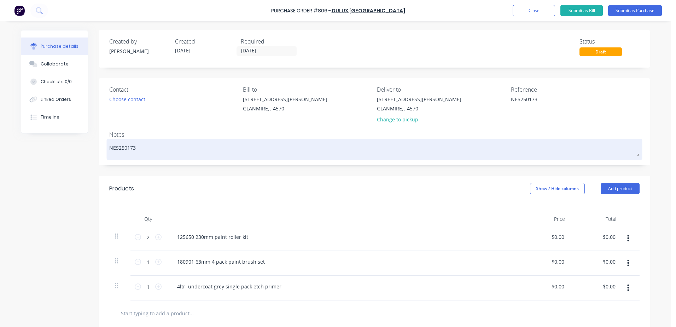
type textarea "NES250173 -"
type textarea "x"
type textarea "NES250173 -"
type textarea "x"
type textarea "NES250173 -"
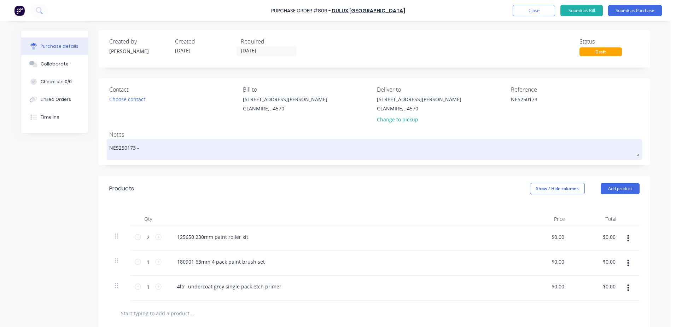
type textarea "x"
type textarea "NES250173 - C"
type textarea "x"
type textarea "NES250173 - CH"
type textarea "x"
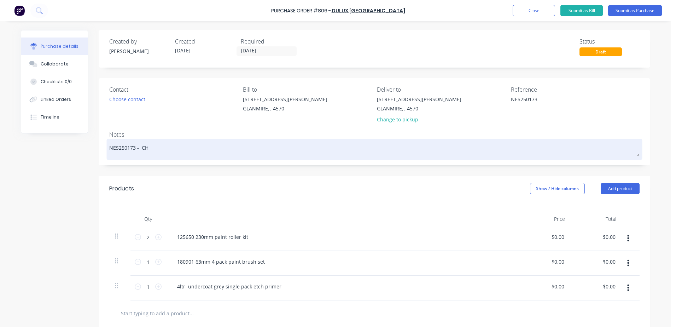
type textarea "NES250173 - CHI"
type textarea "x"
type textarea "NES250173 - CHIR"
type textarea "x"
type textarea "NES250173 - CHI"
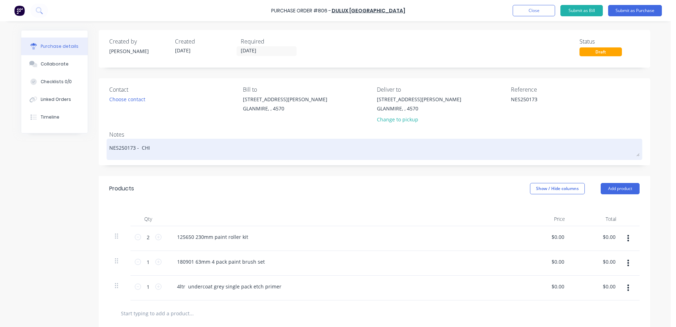
type textarea "x"
type textarea "NES250173 - CH"
type textarea "x"
type textarea "NES250173 - C"
type textarea "x"
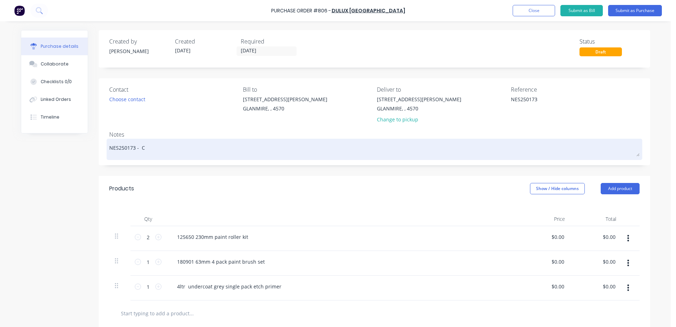
type textarea "NES250173 -"
type textarea "x"
type textarea "NES250173 - c"
type textarea "x"
type textarea "NES250173 - ch"
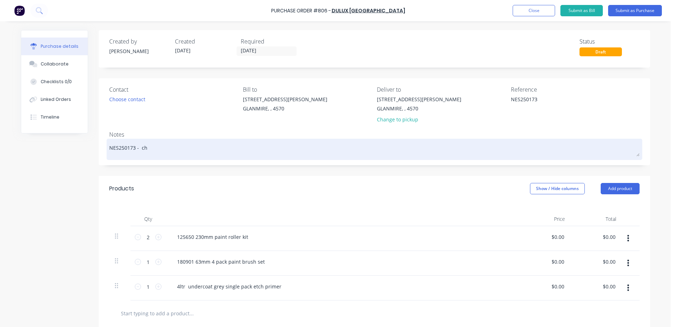
type textarea "x"
type textarea "NES250173 - chr"
type textarea "x"
type textarea "NES250173 - chri"
type textarea "x"
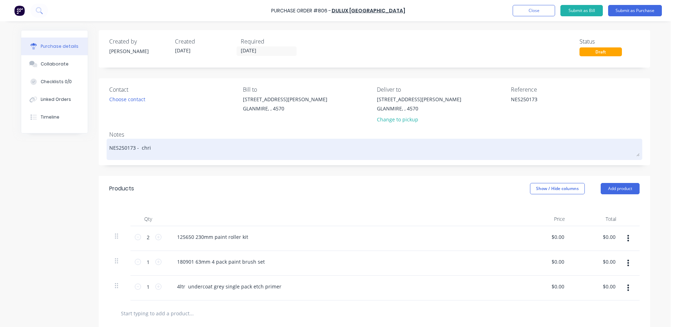
type textarea "NES250173 - [PERSON_NAME]"
type textarea "x"
type textarea "NES250173 - [PERSON_NAME],"
type textarea "x"
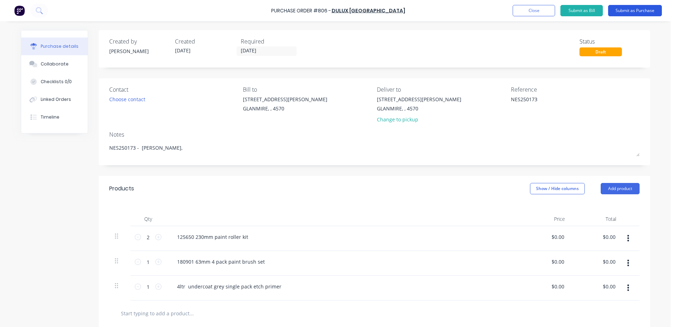
type textarea "NES250173 - [PERSON_NAME],"
type textarea "x"
type textarea "NES250173 - [PERSON_NAME],"
click at [627, 12] on button "Submit as Purchase" at bounding box center [636, 10] width 54 height 11
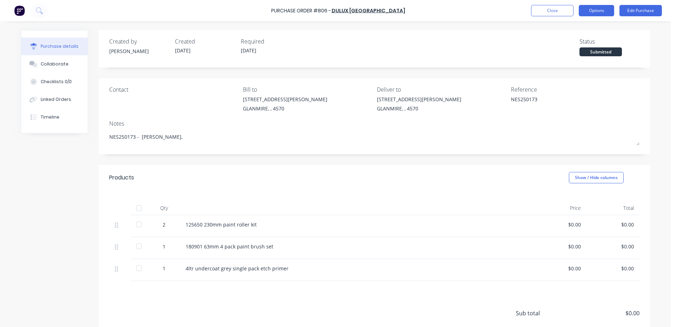
click at [603, 13] on button "Options" at bounding box center [596, 10] width 35 height 11
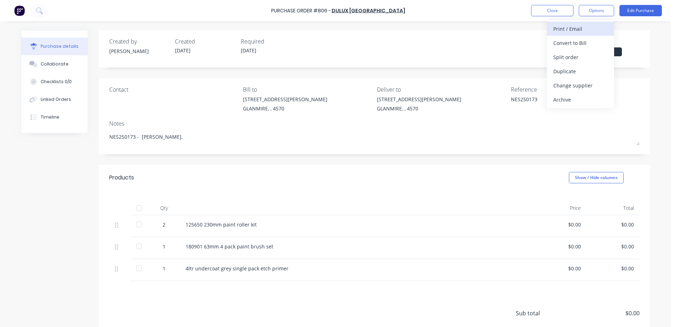
click at [582, 25] on div "Print / Email" at bounding box center [581, 29] width 54 height 10
click at [574, 42] on div "With pricing" at bounding box center [581, 43] width 54 height 10
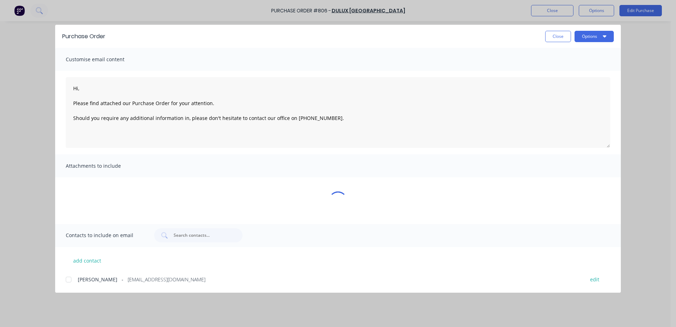
type textarea "x"
type textarea "Hi, Please find attached our Purchase Order for your attention. Should you requ…"
type textarea "x"
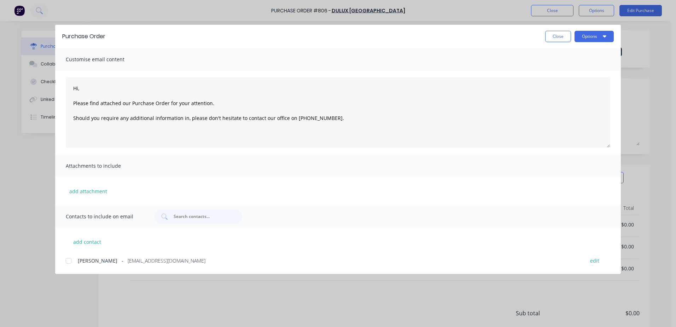
click at [67, 264] on div at bounding box center [69, 261] width 14 height 14
type textarea "Hi, Please find attached our Purchase Order for your attention. Should you requ…"
click at [596, 37] on button "Options" at bounding box center [594, 36] width 39 height 11
click at [581, 82] on div "Email" at bounding box center [580, 82] width 54 height 10
type textarea "x"
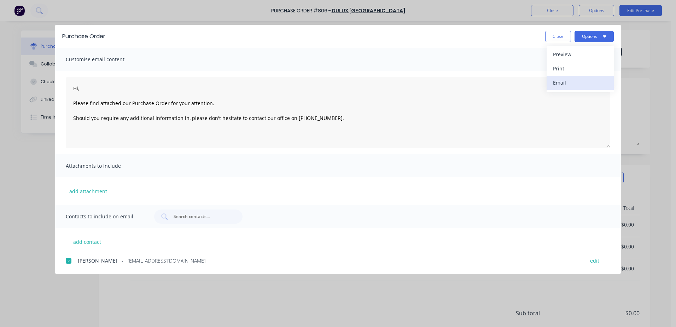
type textarea "Hi, Please find attached our Purchase Order for your attention. Should you requ…"
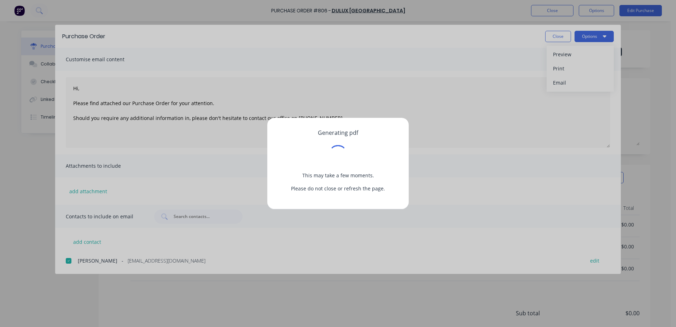
type textarea "x"
type textarea "Hi, Please find attached our Purchase Order for your attention. Should you requ…"
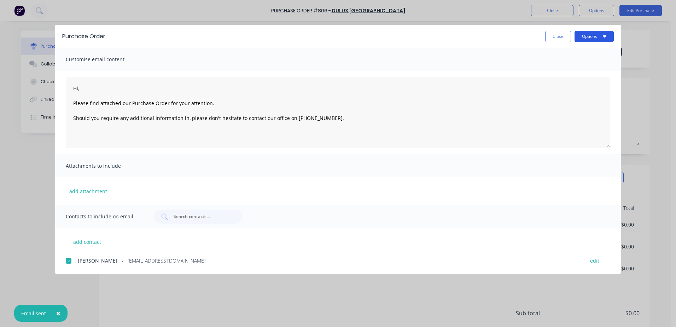
click at [584, 39] on button "Options" at bounding box center [594, 36] width 39 height 11
click at [565, 69] on div "Print" at bounding box center [580, 68] width 54 height 10
type textarea "x"
type textarea "Hi, Please find attached our Purchase Order for your attention. Should you requ…"
type textarea "x"
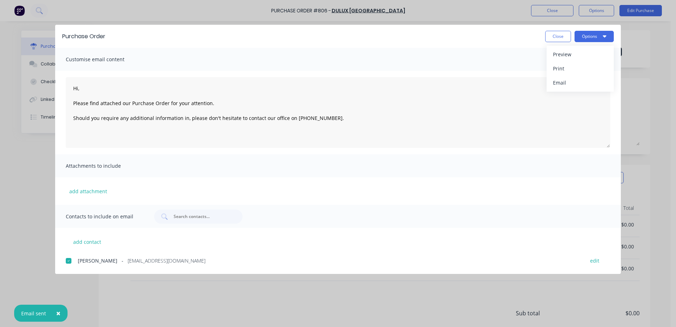
type textarea "Hi, Please find attached our Purchase Order for your attention. Should you requ…"
type textarea "x"
type textarea "Hi, Please find attached our Purchase Order for your attention. Should you requ…"
click at [560, 38] on button "Close" at bounding box center [559, 36] width 26 height 11
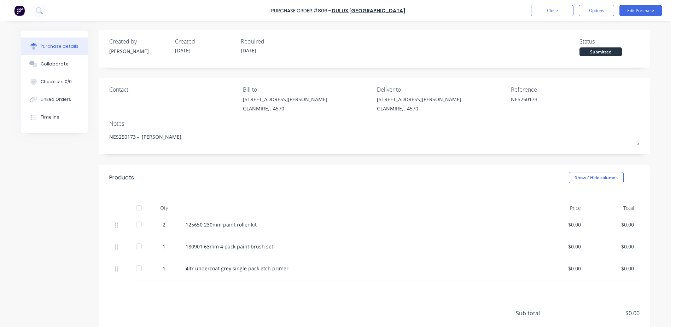
type textarea "x"
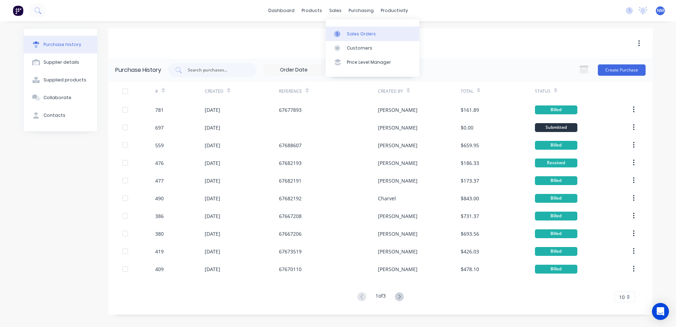
click at [357, 32] on div "Sales Orders" at bounding box center [361, 34] width 29 height 6
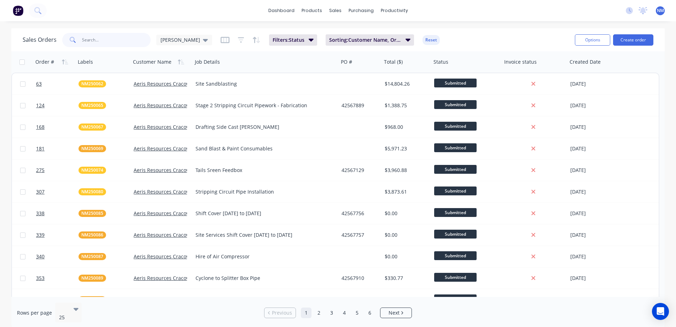
click at [98, 40] on input "text" at bounding box center [116, 40] width 69 height 14
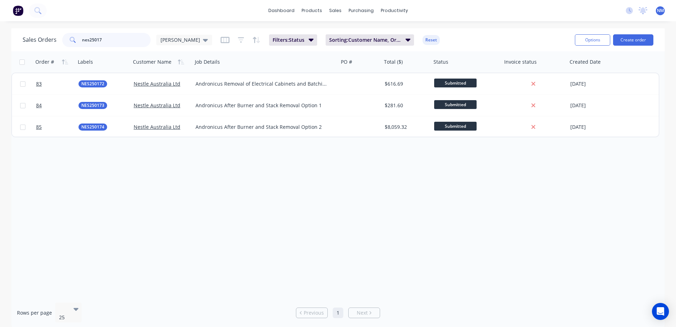
type input "nes25017"
